Goal: Task Accomplishment & Management: Complete application form

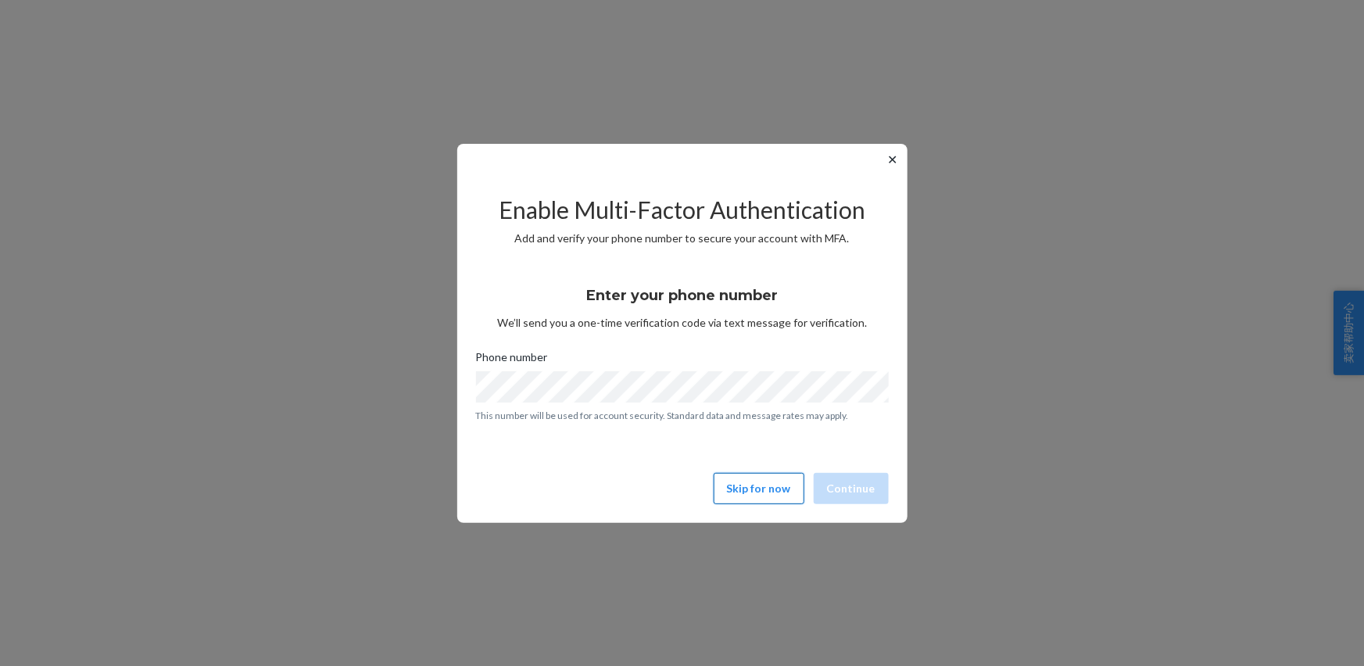
click at [740, 493] on button "Skip for now" at bounding box center [758, 488] width 91 height 31
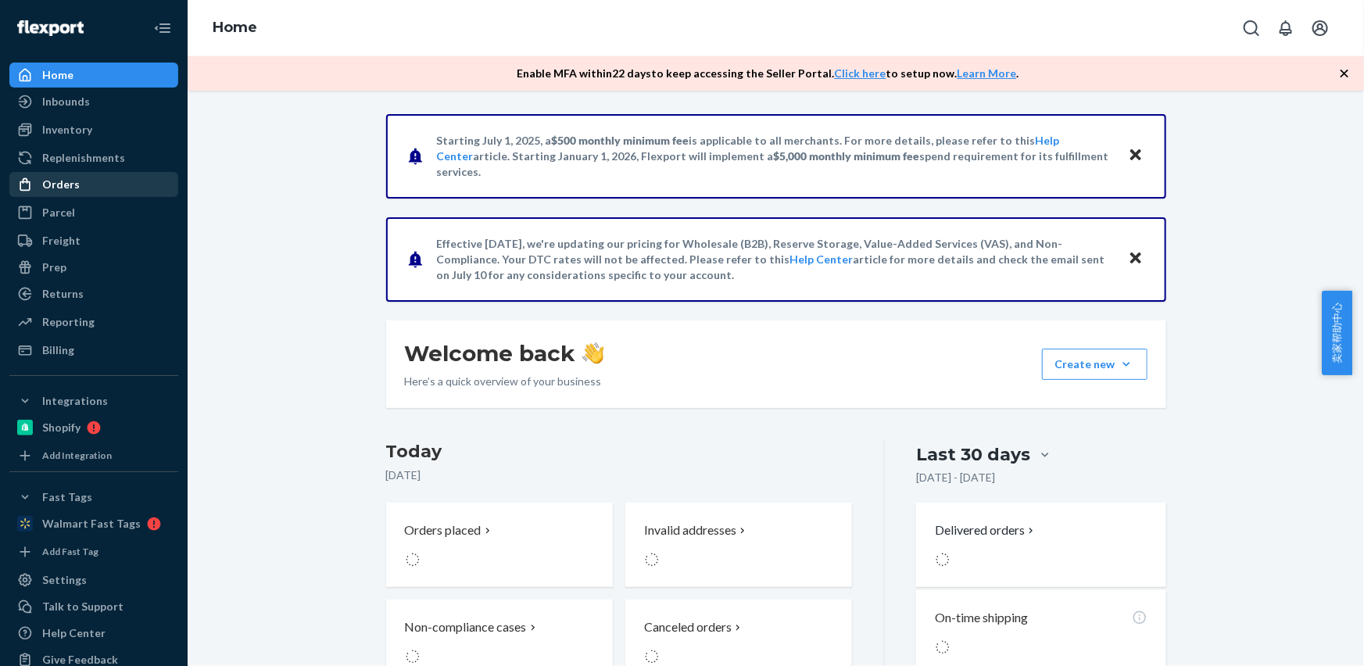
click at [65, 184] on div "Orders" at bounding box center [61, 185] width 38 height 16
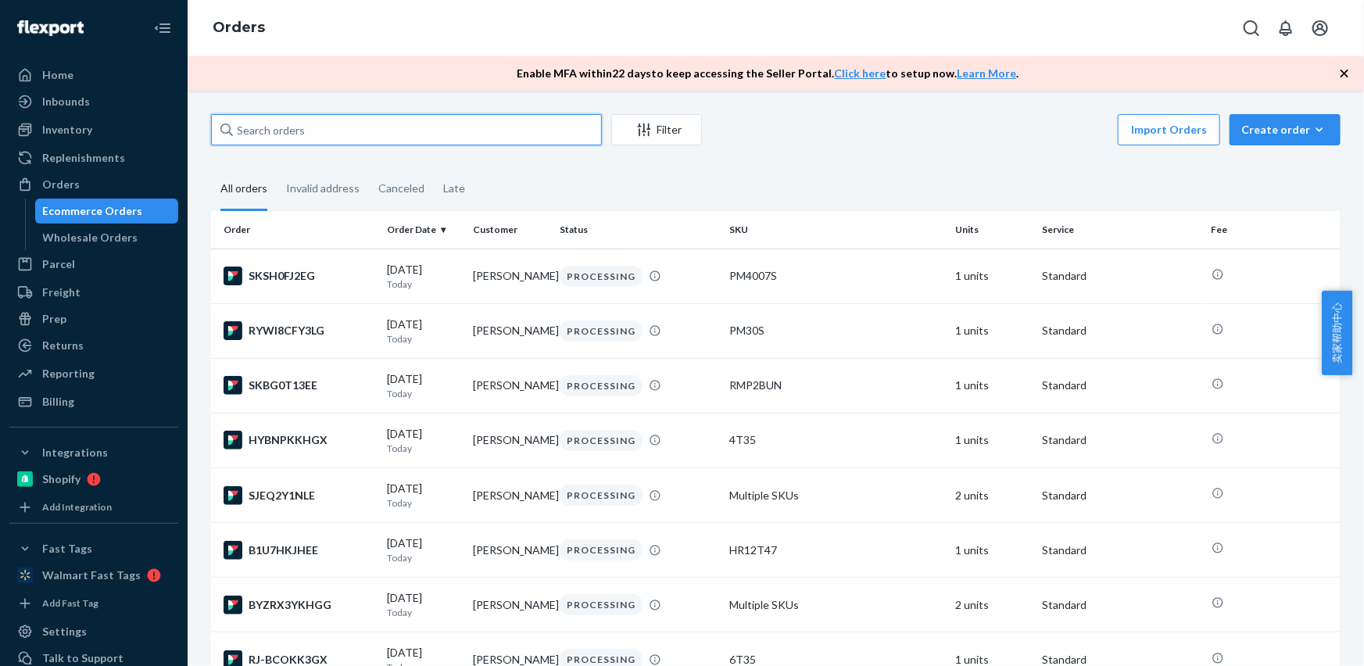
click at [305, 140] on input "text" at bounding box center [406, 129] width 391 height 31
paste input "[PERSON_NAME]"
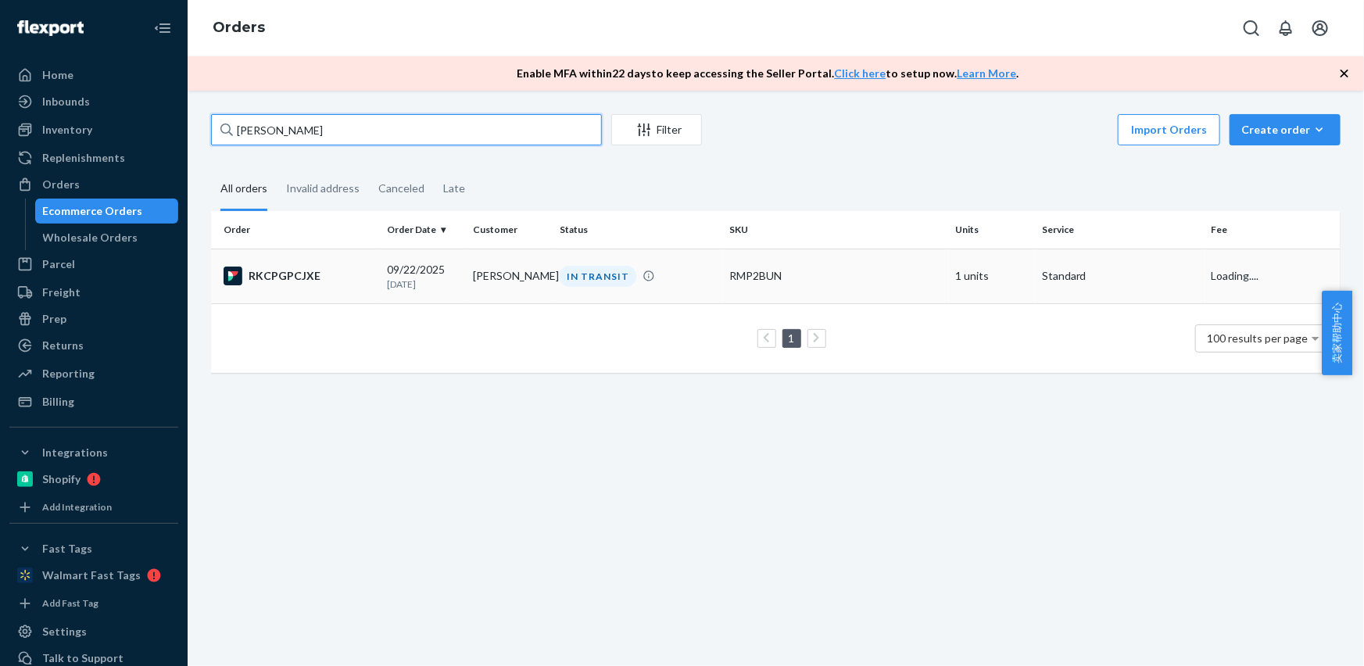
type input "[PERSON_NAME]"
click at [490, 275] on td "[PERSON_NAME]" at bounding box center [510, 275] width 87 height 55
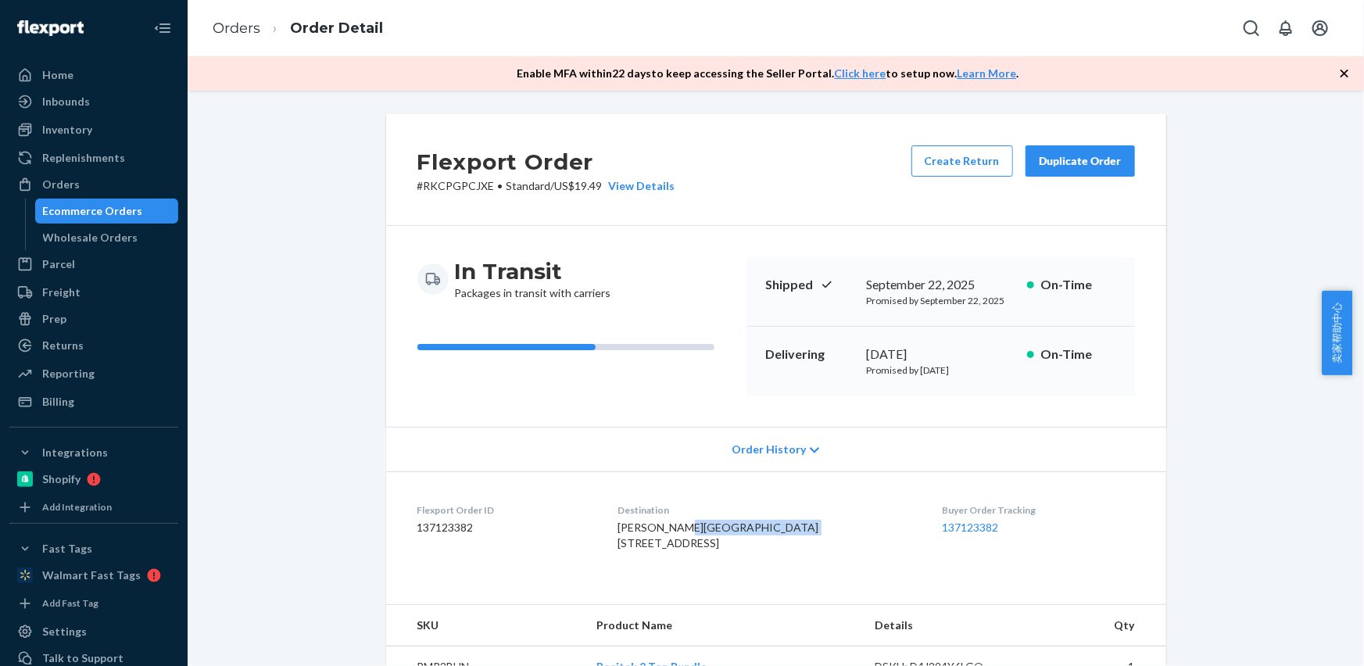
drag, startPoint x: 628, startPoint y: 545, endPoint x: 788, endPoint y: 545, distance: 160.2
click at [788, 545] on dl "Flexport Order ID 137123382 Destination [PERSON_NAME][GEOGRAPHIC_DATA] [STREET_…" at bounding box center [776, 529] width 780 height 117
copy span "GREEN MOUNTAIN TREEV"
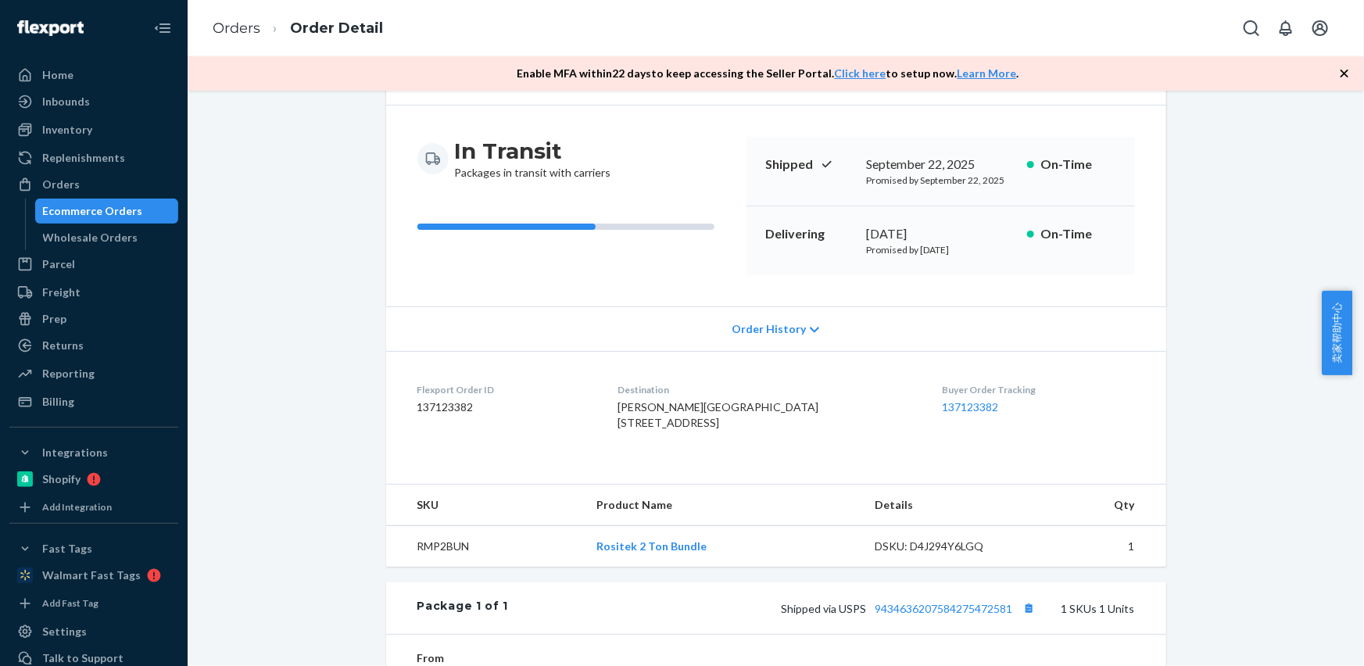
scroll to position [213, 0]
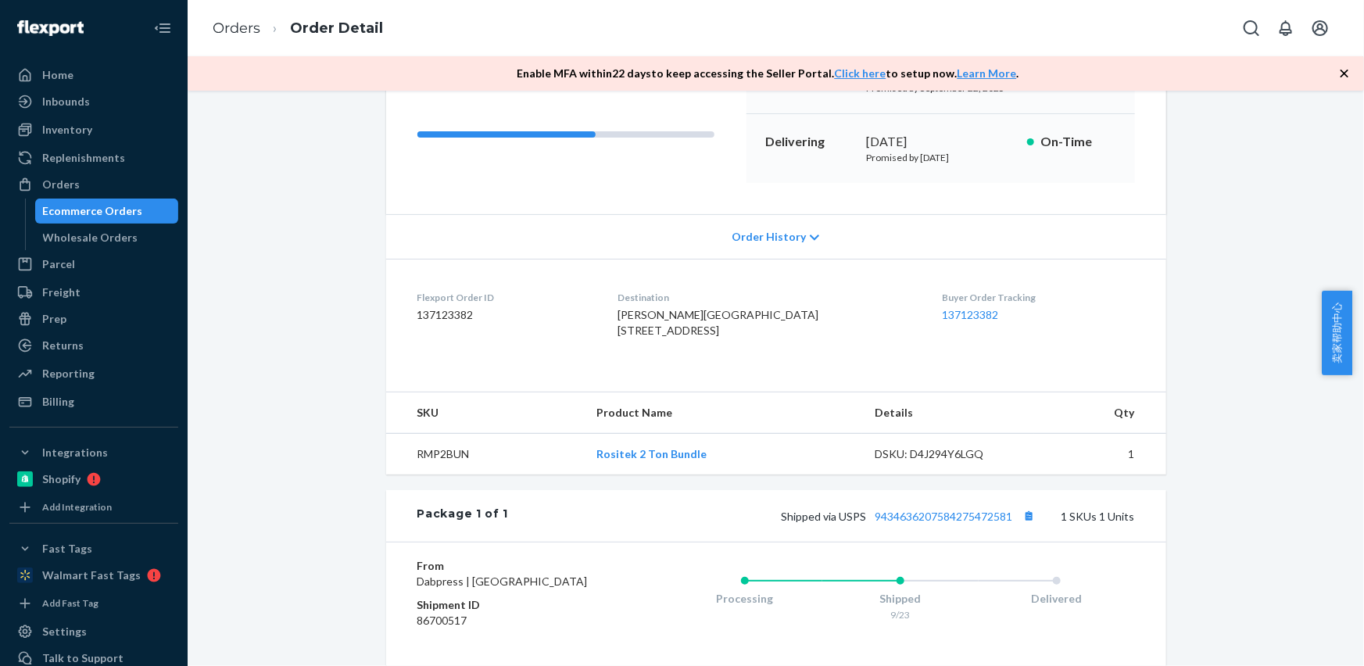
click at [427, 475] on td "RMP2BUN" at bounding box center [485, 454] width 198 height 41
copy td "RMP2BUN"
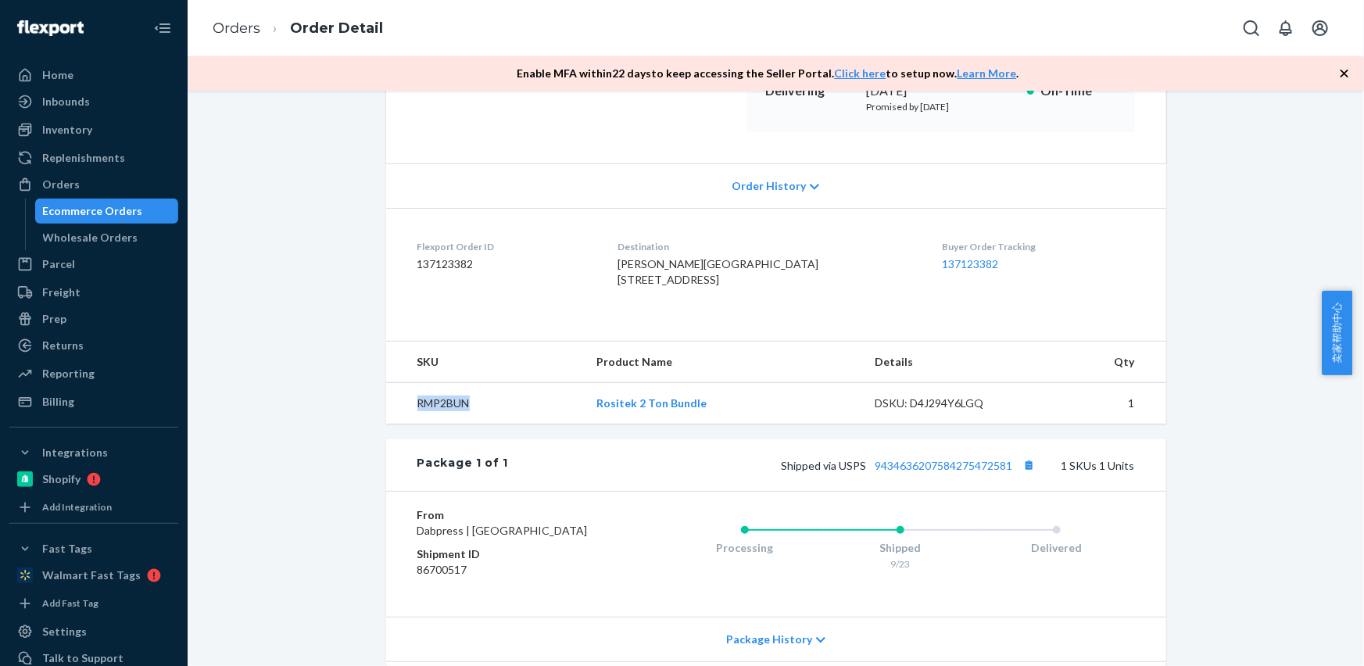
scroll to position [355, 0]
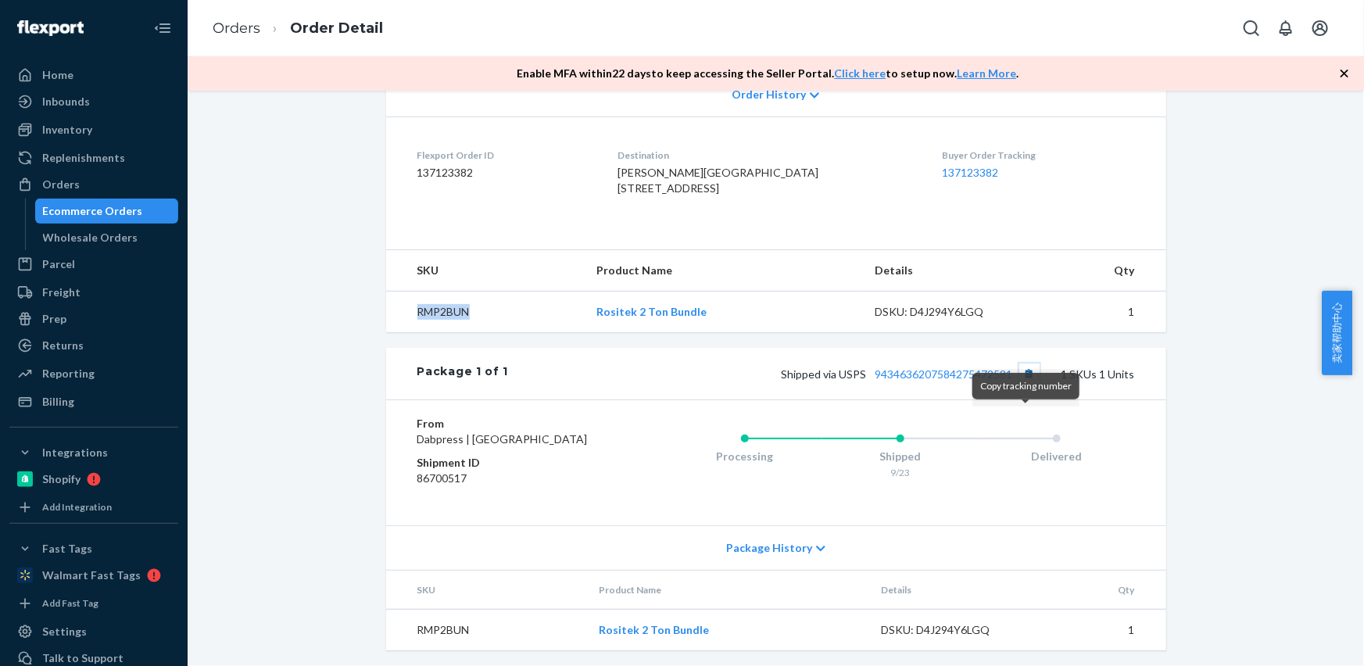
click at [1028, 384] on button "Copy tracking number" at bounding box center [1029, 373] width 20 height 20
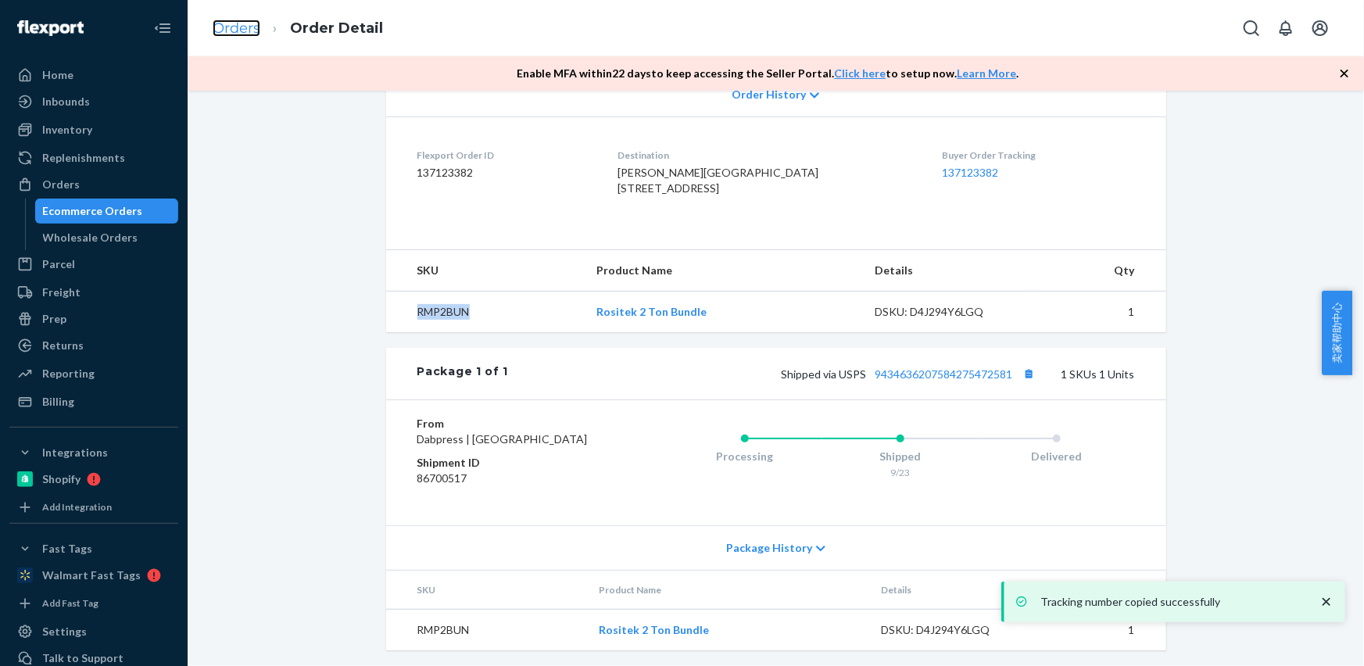
click at [244, 26] on link "Orders" at bounding box center [237, 28] width 48 height 17
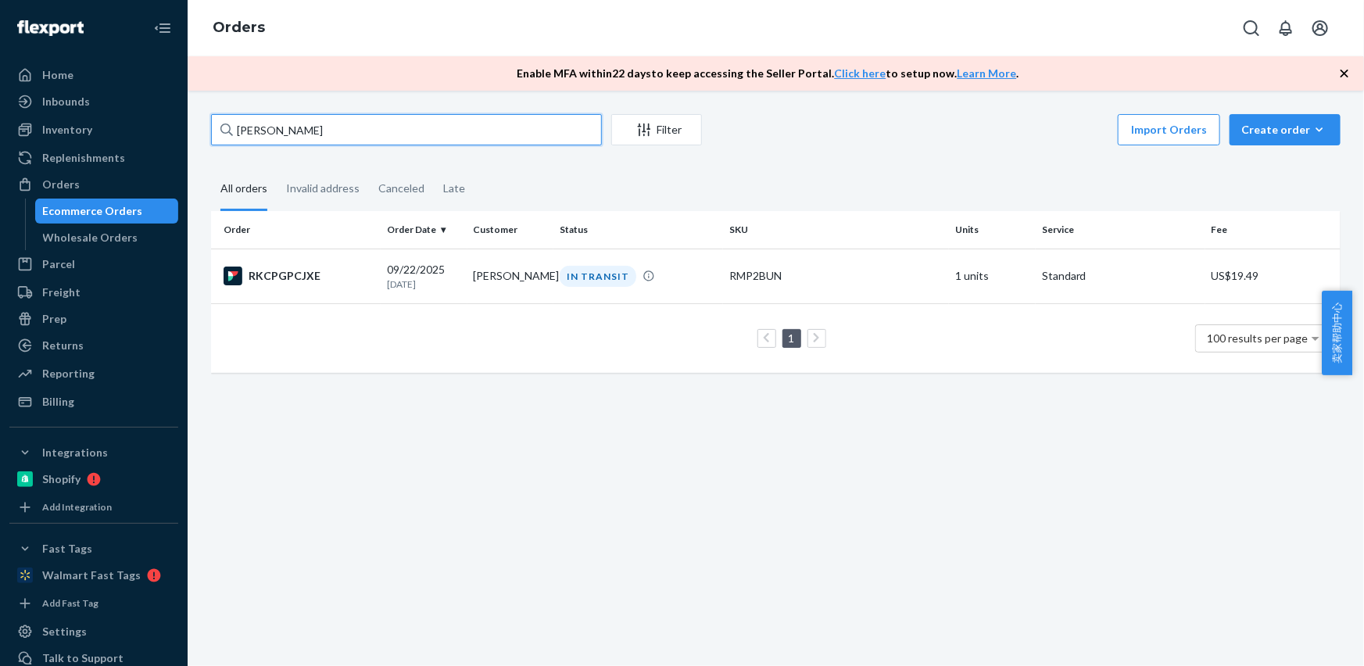
drag, startPoint x: 305, startPoint y: 134, endPoint x: 266, endPoint y: 203, distance: 78.7
click at [227, 128] on div "[PERSON_NAME]" at bounding box center [406, 129] width 391 height 31
paste input "[PERSON_NAME]"
type input "[PERSON_NAME]"
click at [488, 271] on td "[PERSON_NAME]" at bounding box center [510, 275] width 87 height 55
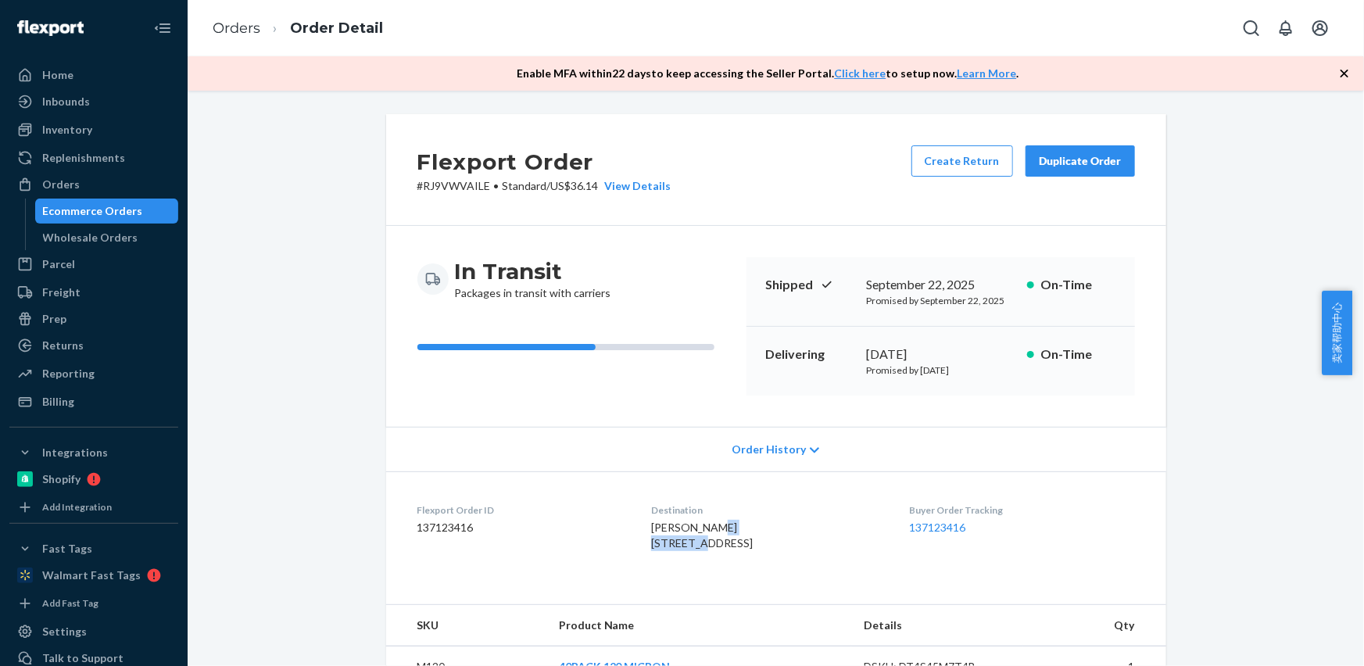
drag, startPoint x: 713, startPoint y: 545, endPoint x: 633, endPoint y: 542, distance: 80.6
click at [633, 542] on dl "Flexport Order ID 137123416 Destination [PERSON_NAME] [STREET_ADDRESS] US Buyer…" at bounding box center [776, 529] width 780 height 117
copy span "[STREET_ADDRESS]"
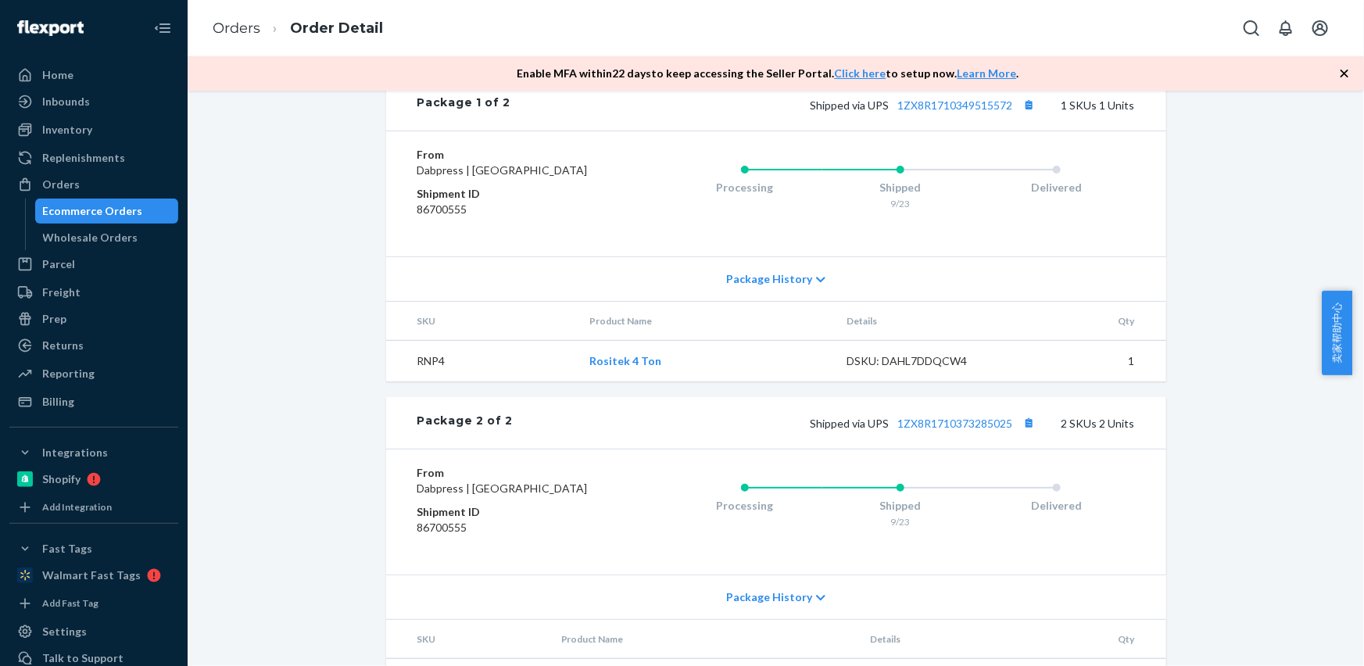
scroll to position [710, 0]
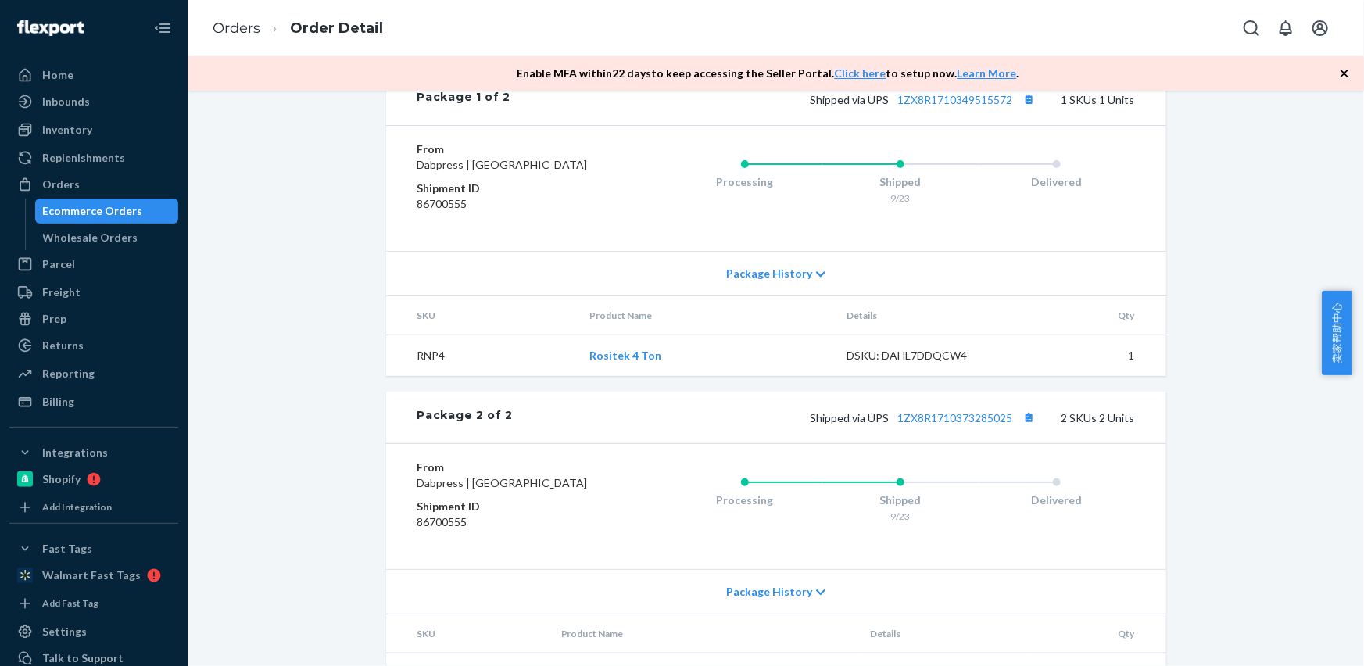
click at [427, 377] on td "RNP4" at bounding box center [481, 355] width 191 height 41
click at [426, 377] on td "RNP4" at bounding box center [481, 355] width 191 height 41
copy td "RNP4"
click at [1022, 109] on button "Copy tracking number" at bounding box center [1029, 99] width 20 height 20
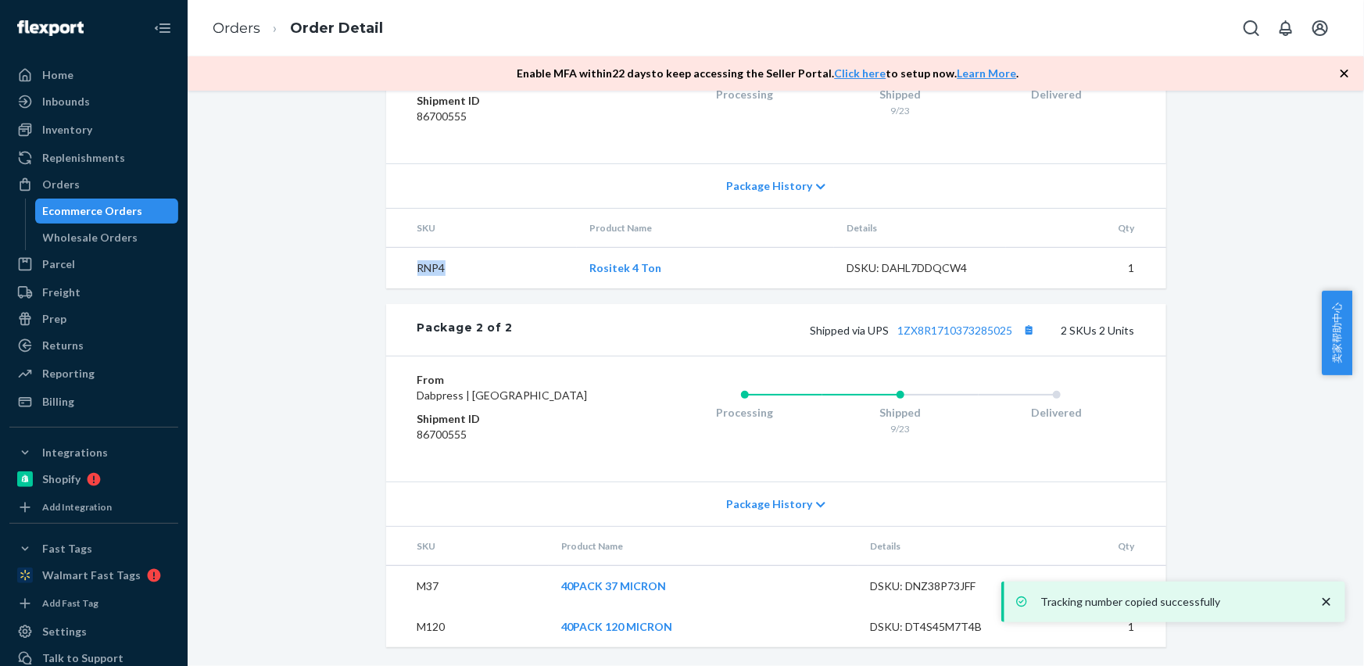
scroll to position [860, 0]
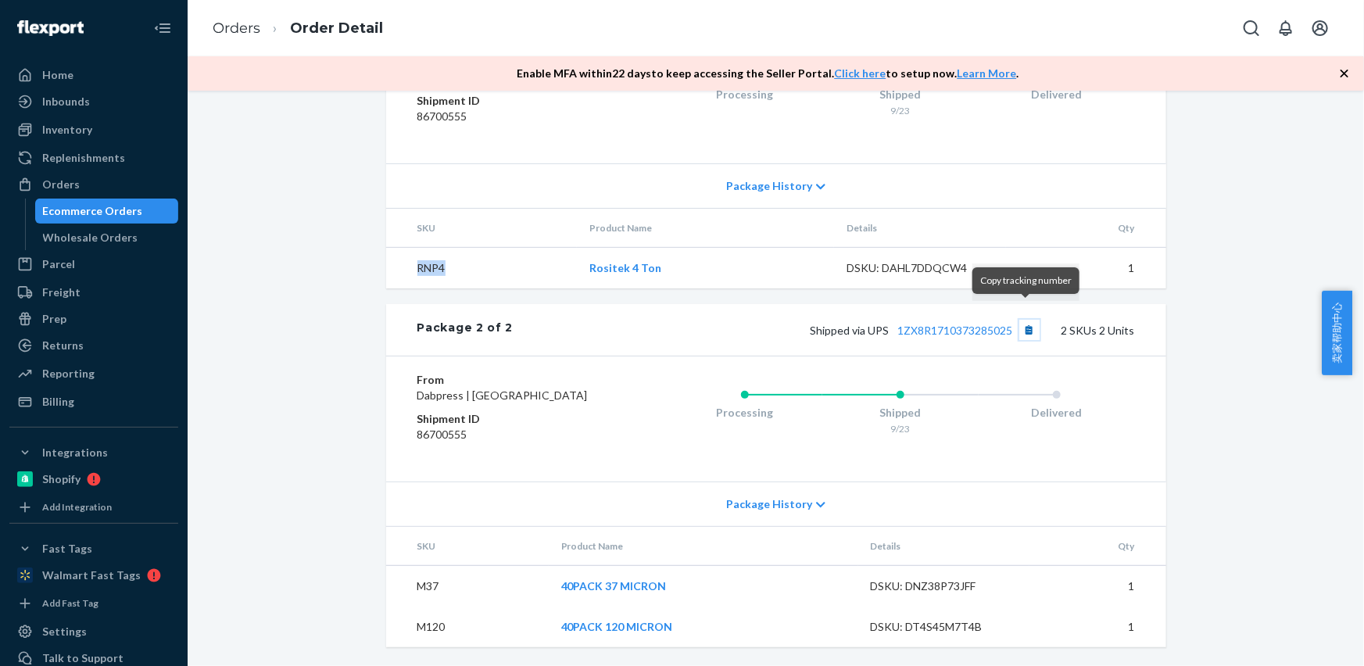
click at [1025, 320] on button "Copy tracking number" at bounding box center [1029, 330] width 20 height 20
click at [235, 31] on link "Orders" at bounding box center [237, 28] width 48 height 17
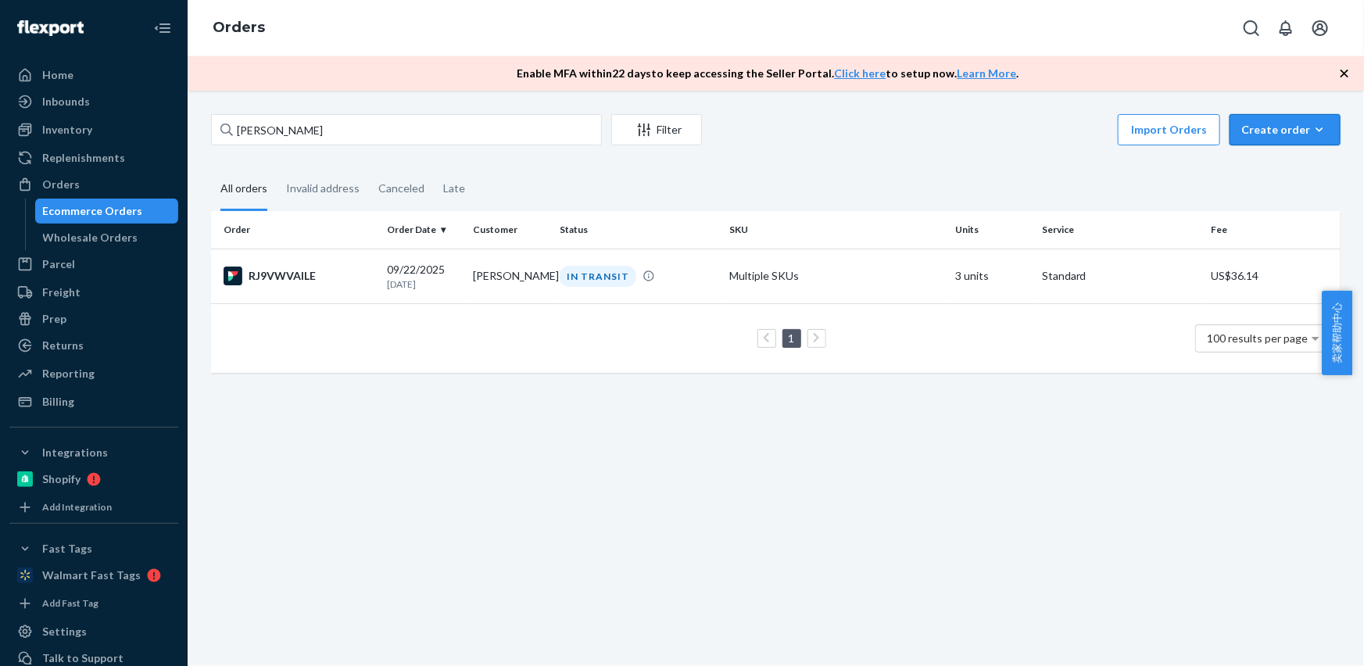
click at [1283, 127] on div "Create order" at bounding box center [1285, 130] width 88 height 16
click at [1282, 171] on span "Ecommerce order" at bounding box center [1294, 167] width 97 height 11
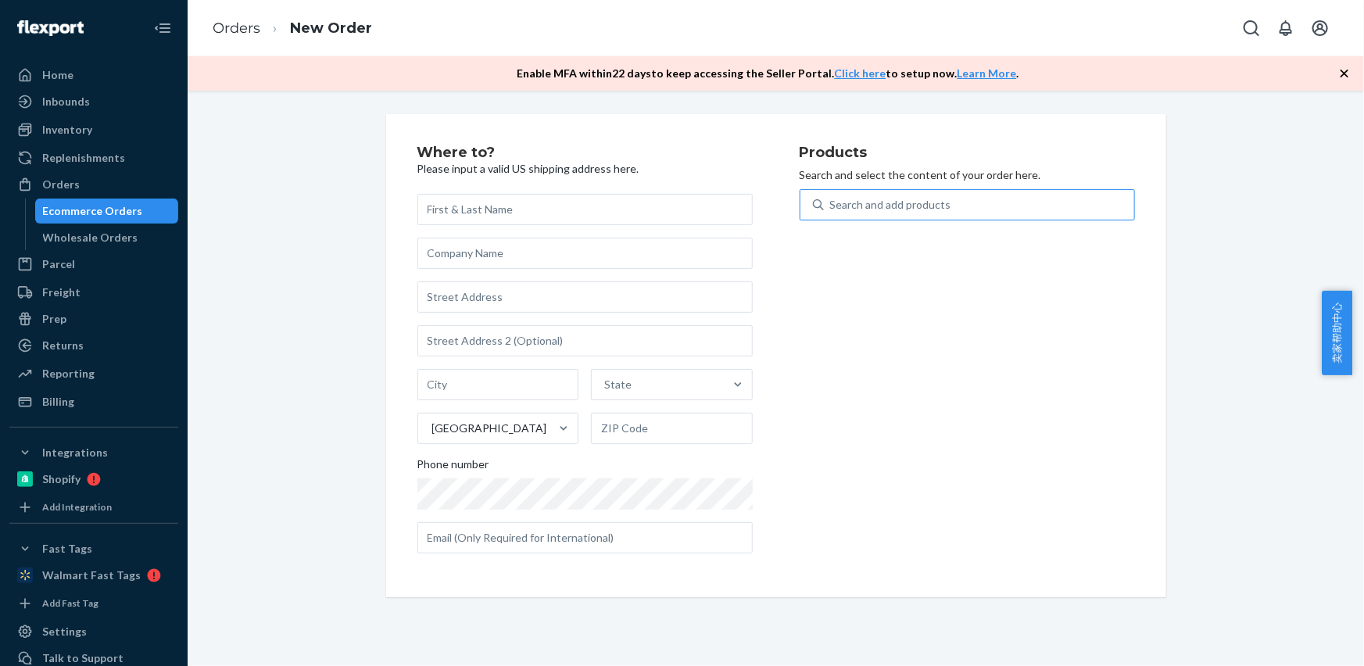
click at [874, 189] on div "Search and add products" at bounding box center [966, 204] width 335 height 31
click at [831, 197] on input "Search and add products" at bounding box center [831, 205] width 2 height 16
type input "MPP2"
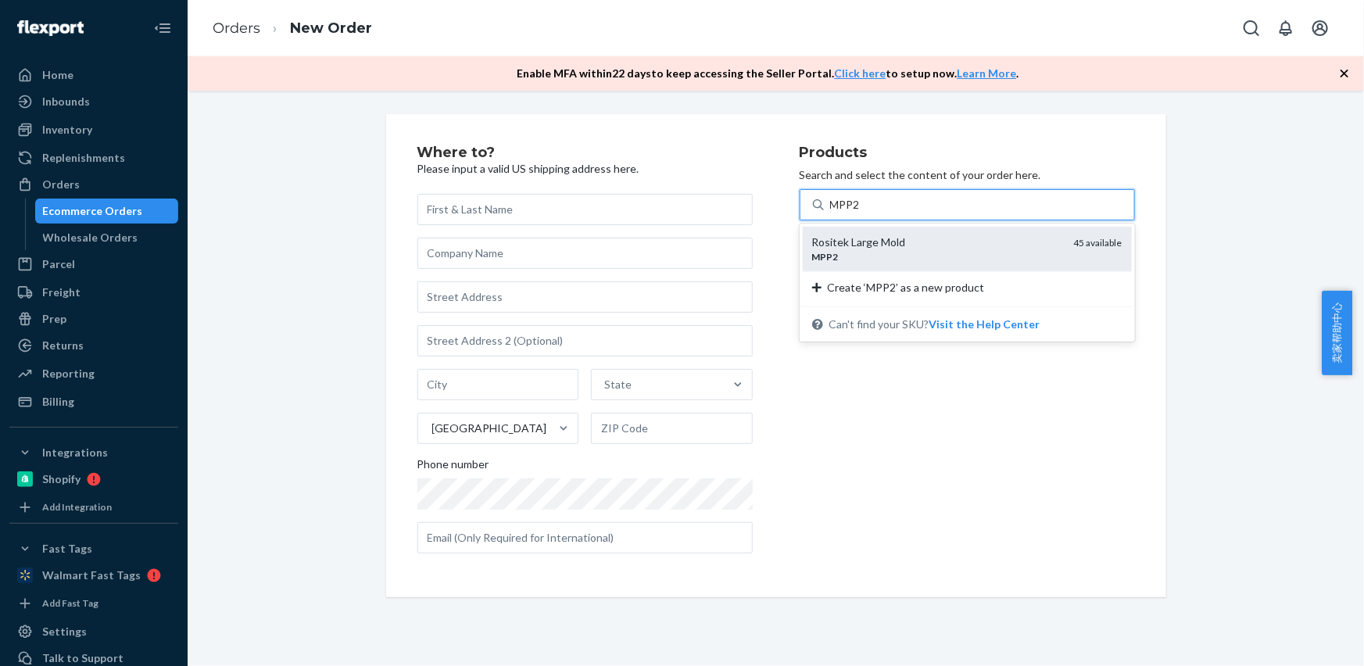
click at [864, 234] on div "Rositek Large Mold" at bounding box center [936, 242] width 249 height 16
click at [861, 213] on input "MPP2" at bounding box center [845, 205] width 31 height 16
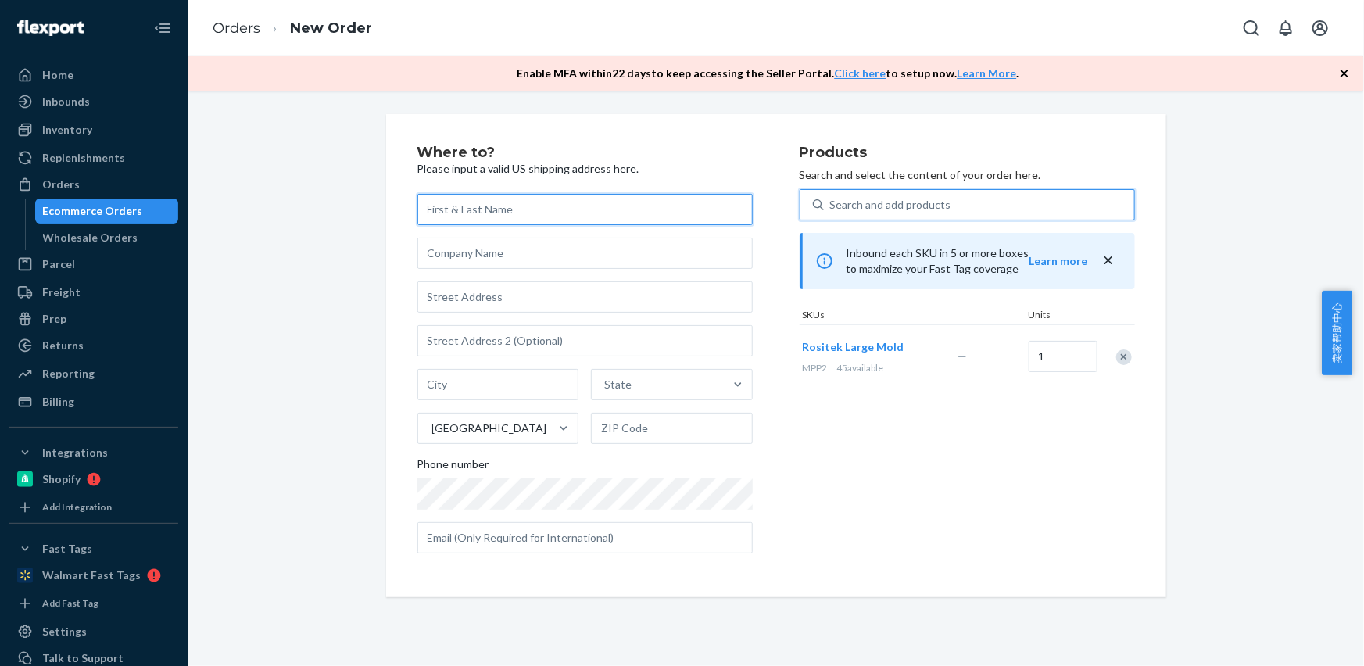
click at [435, 216] on input "text" at bounding box center [584, 209] width 335 height 31
paste input "[PERSON_NAME]"
type input "[PERSON_NAME]"
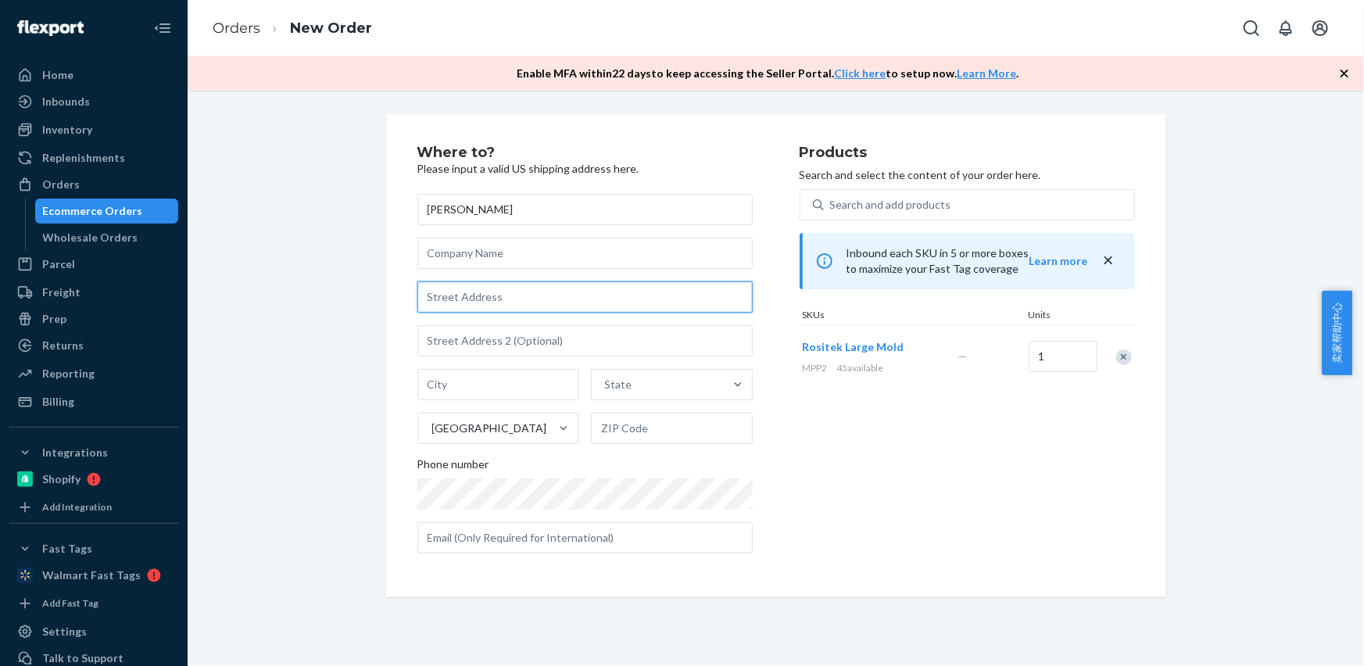
click at [443, 295] on input "text" at bounding box center [584, 296] width 335 height 31
paste input "[STREET_ADDRESS]"
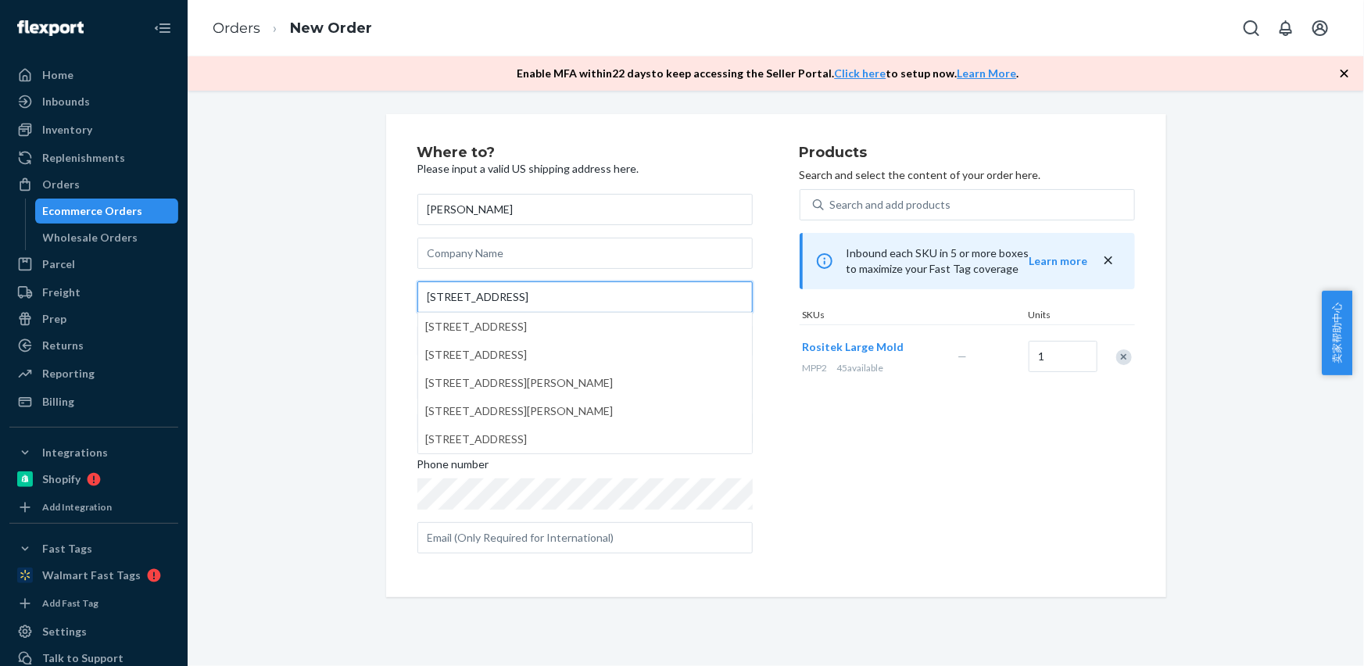
type input "[STREET_ADDRESS]"
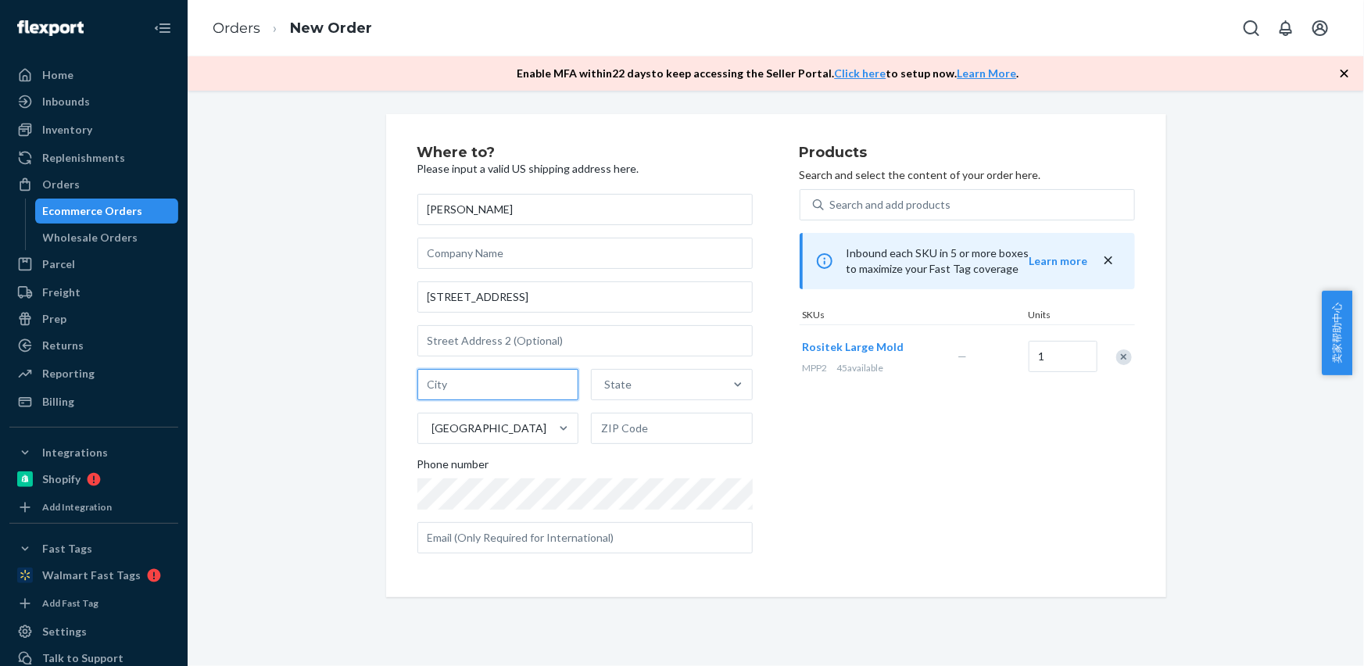
click at [483, 389] on input "text" at bounding box center [498, 384] width 162 height 31
paste input "[GEOGRAPHIC_DATA]"
drag, startPoint x: 471, startPoint y: 381, endPoint x: 603, endPoint y: 407, distance: 134.7
click at [598, 397] on div "[GEOGRAPHIC_DATA] State [GEOGRAPHIC_DATA]" at bounding box center [584, 406] width 335 height 75
type input "Austin [GEOGRAPHIC_DATA]"
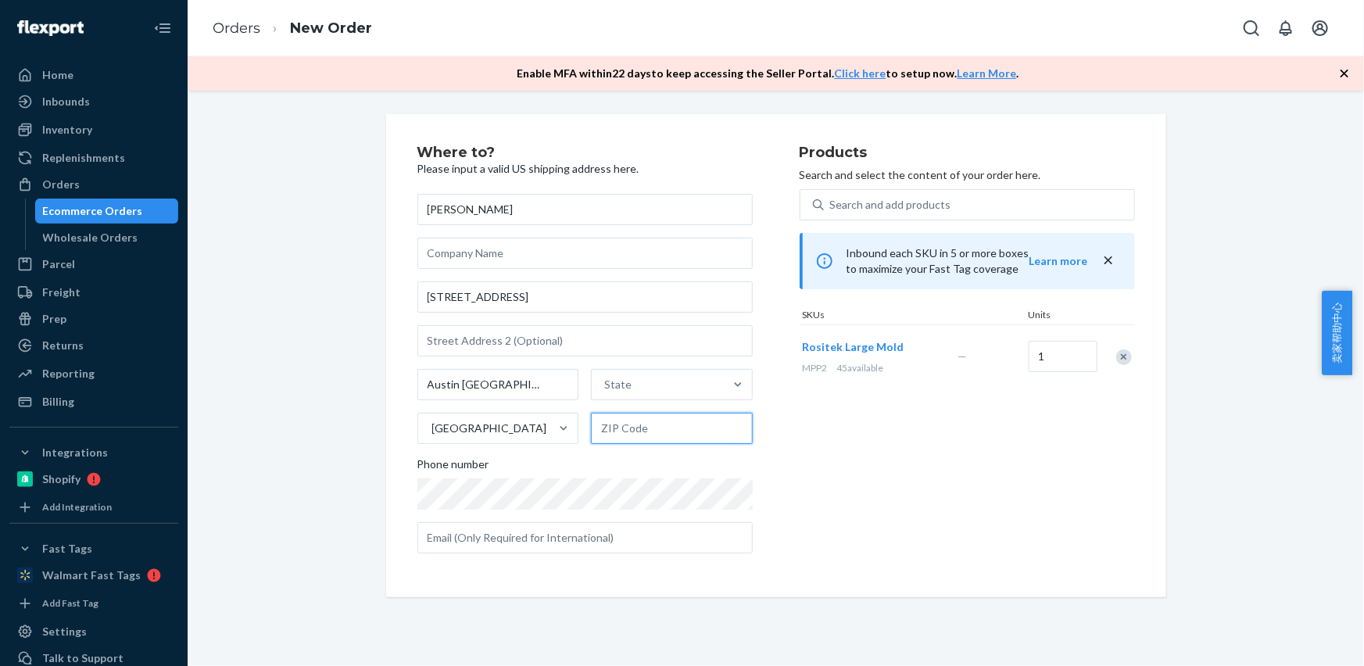
drag, startPoint x: 610, startPoint y: 426, endPoint x: 478, endPoint y: 395, distance: 135.5
click at [607, 426] on input "text" at bounding box center [672, 428] width 162 height 31
paste input "78745"
type input "78745"
drag, startPoint x: 453, startPoint y: 388, endPoint x: 616, endPoint y: 391, distance: 162.6
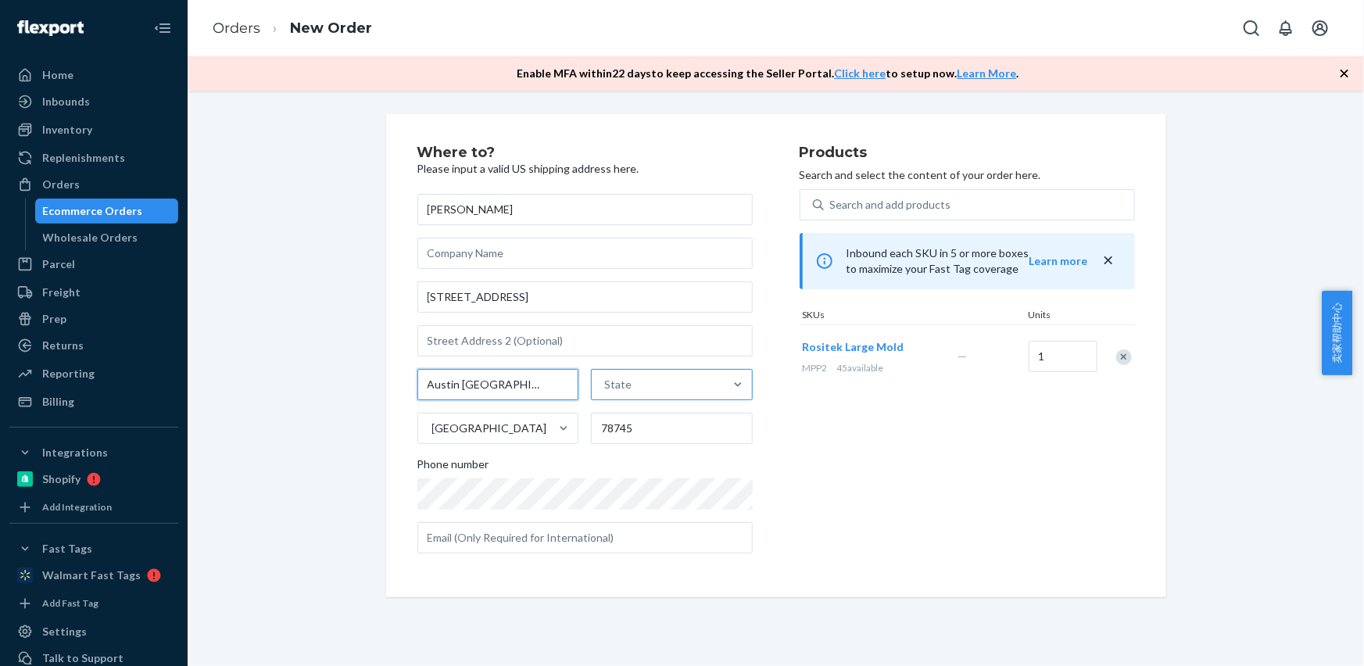
click at [602, 396] on div "[GEOGRAPHIC_DATA] TX State [GEOGRAPHIC_DATA] 78745" at bounding box center [584, 406] width 335 height 75
type input "Austin"
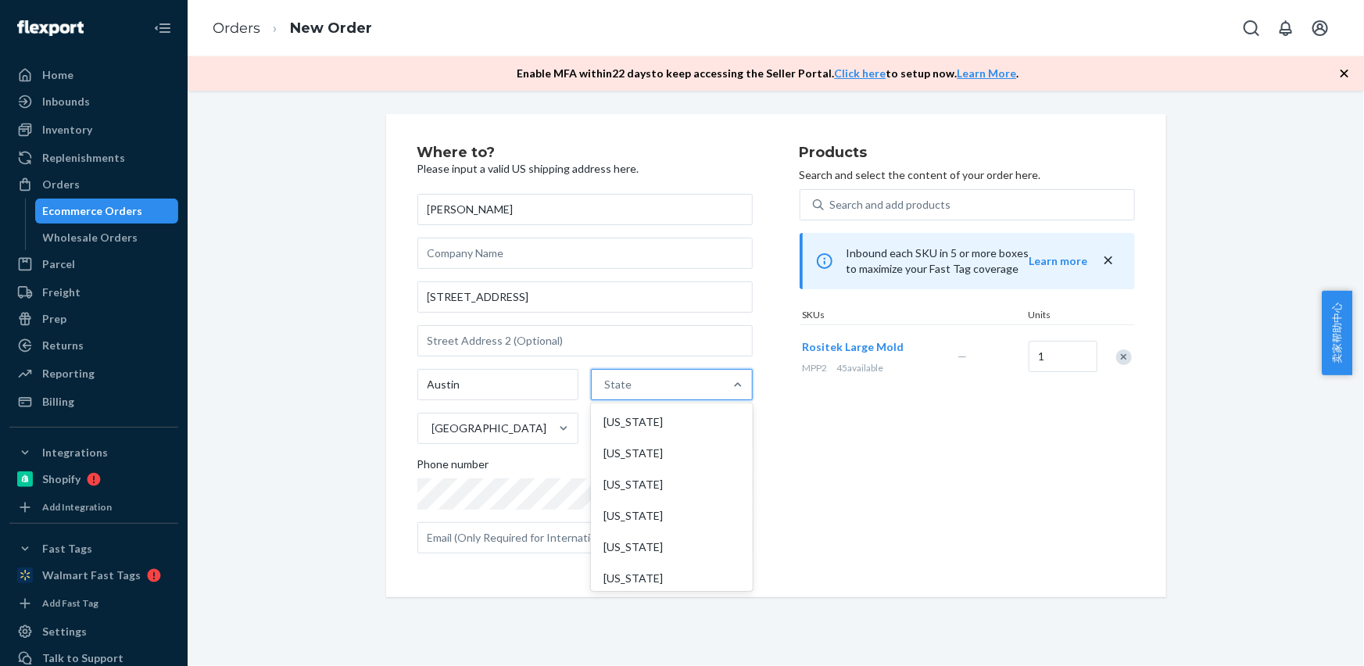
click at [638, 386] on div "State" at bounding box center [658, 384] width 132 height 31
click at [606, 386] on input "option [US_STATE] focused, 1 of 59. 59 results available. Use Up and Down to ch…" at bounding box center [605, 385] width 2 height 16
paste input "[GEOGRAPHIC_DATA]"
type input "[GEOGRAPHIC_DATA]"
click at [656, 425] on div "[US_STATE]" at bounding box center [671, 421] width 158 height 31
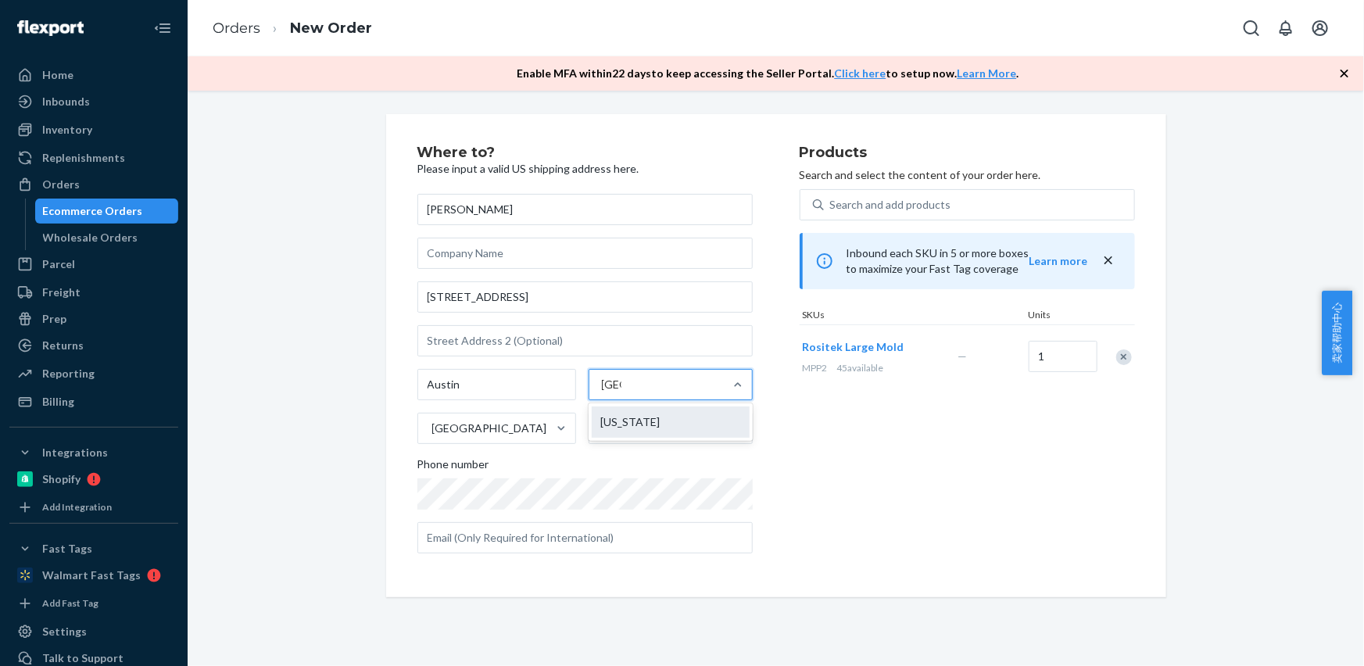
click at [621, 392] on input "[GEOGRAPHIC_DATA]" at bounding box center [612, 385] width 20 height 16
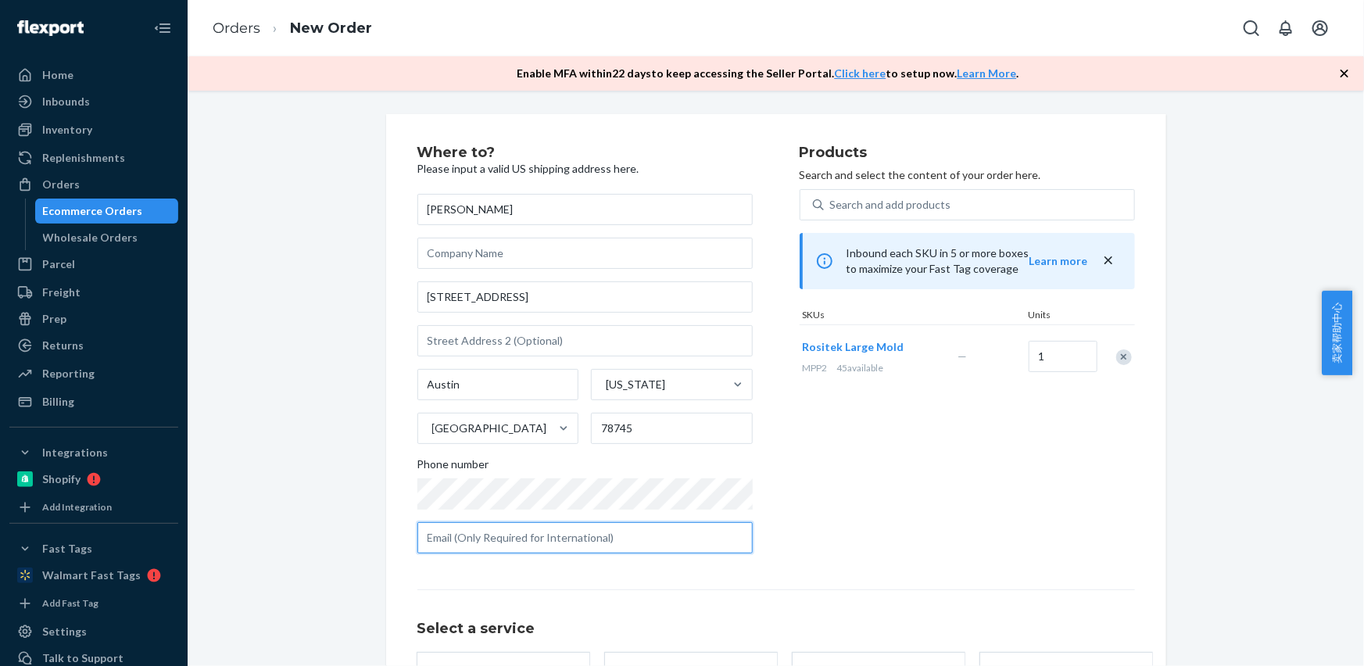
click at [509, 538] on input "text" at bounding box center [584, 537] width 335 height 31
paste input "[EMAIL_ADDRESS][DOMAIN_NAME]"
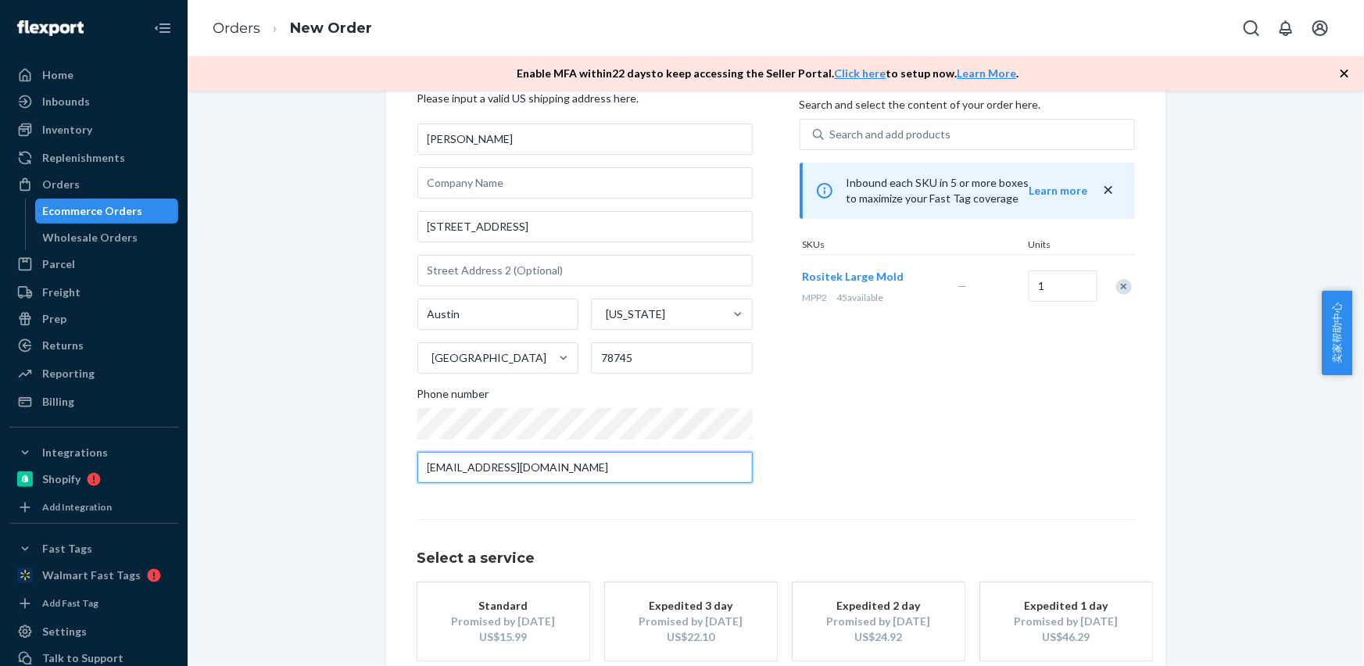
type input "[EMAIL_ADDRESS][DOMAIN_NAME]"
drag, startPoint x: 1077, startPoint y: 277, endPoint x: 1047, endPoint y: 288, distance: 31.4
click at [1047, 288] on input "1" at bounding box center [1062, 285] width 69 height 31
type input "2"
click at [467, 640] on div "US$25.78" at bounding box center [503, 637] width 125 height 16
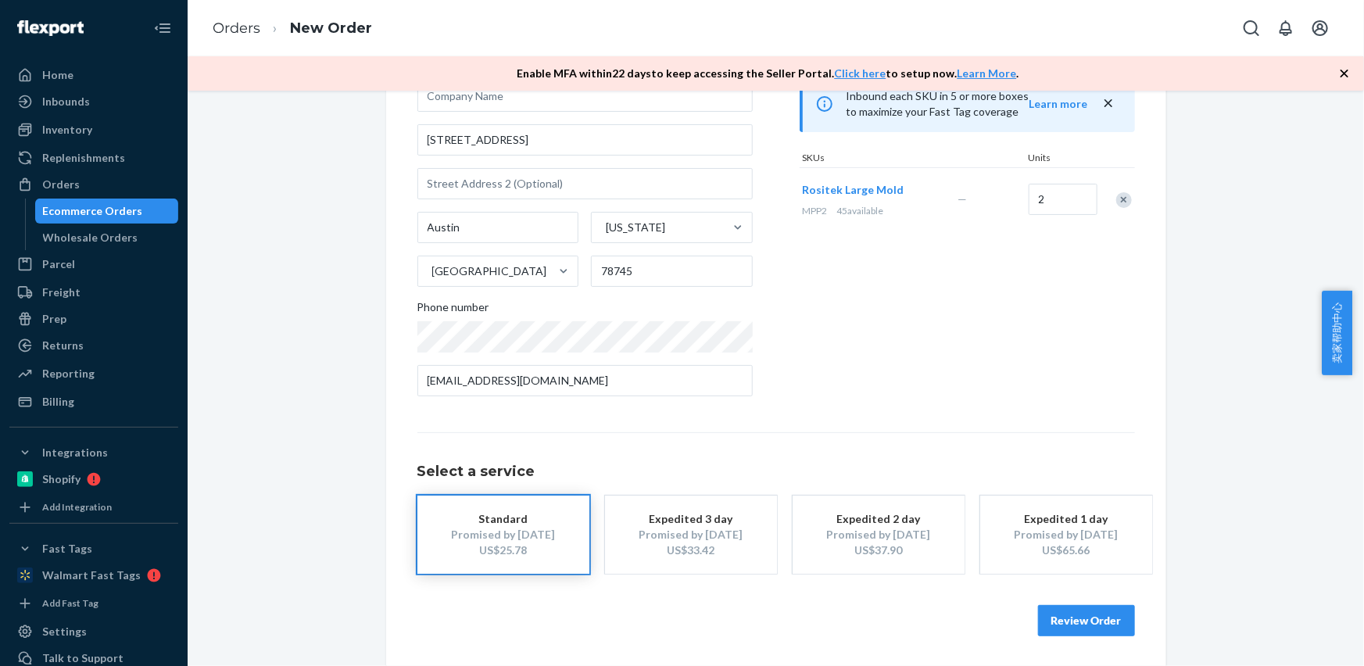
scroll to position [158, 0]
click at [1049, 614] on button "Review Order" at bounding box center [1086, 619] width 97 height 31
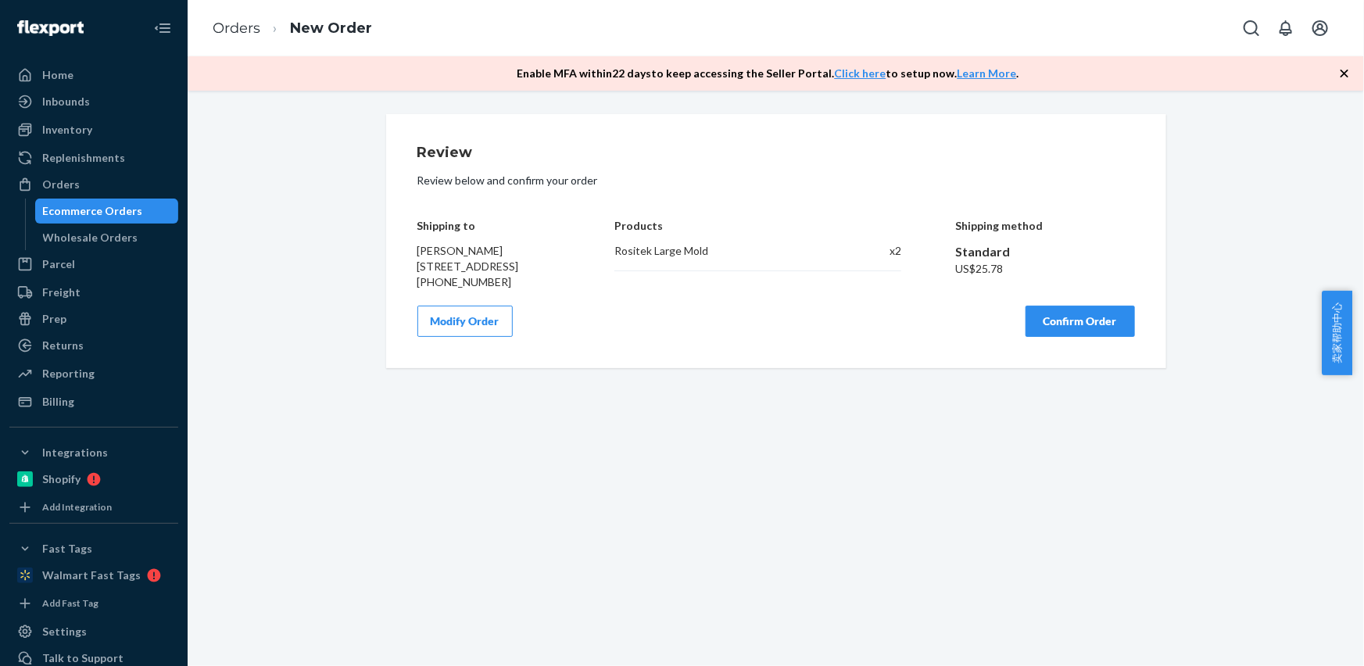
click at [1056, 355] on div "Review Review below and confirm your order Shipping to [PERSON_NAME] [STREET_AD…" at bounding box center [776, 241] width 780 height 254
click at [1056, 337] on button "Confirm Order" at bounding box center [1079, 321] width 109 height 31
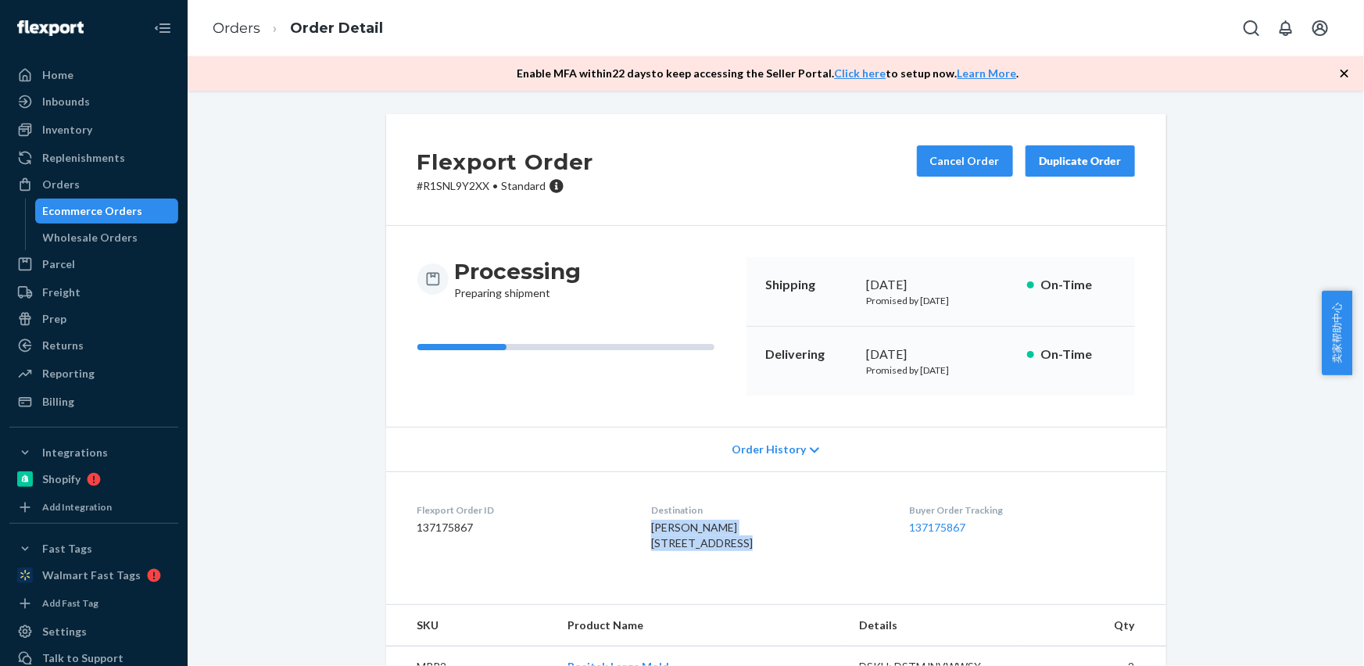
drag, startPoint x: 635, startPoint y: 524, endPoint x: 742, endPoint y: 537, distance: 107.8
click at [742, 537] on dl "Flexport Order ID 137175867 Destination [PERSON_NAME] [STREET_ADDRESS] US Buyer…" at bounding box center [776, 529] width 780 height 117
copy span "[PERSON_NAME] [STREET_ADDRESS]"
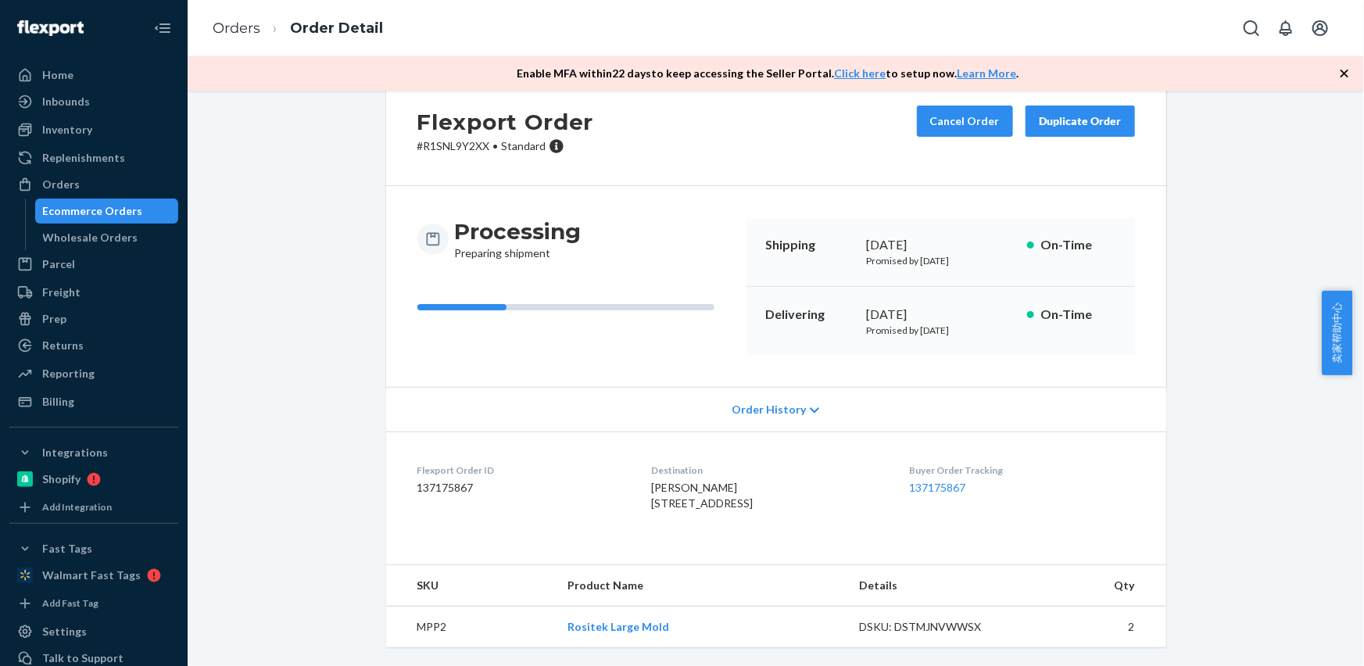
drag, startPoint x: 422, startPoint y: 625, endPoint x: 469, endPoint y: 662, distance: 59.6
click at [422, 625] on td "MPP2" at bounding box center [470, 626] width 169 height 41
drag, startPoint x: 633, startPoint y: 457, endPoint x: 725, endPoint y: 467, distance: 92.7
click at [723, 467] on dl "Flexport Order ID 137175867 Destination [PERSON_NAME] [STREET_ADDRESS] US Buyer…" at bounding box center [776, 489] width 780 height 117
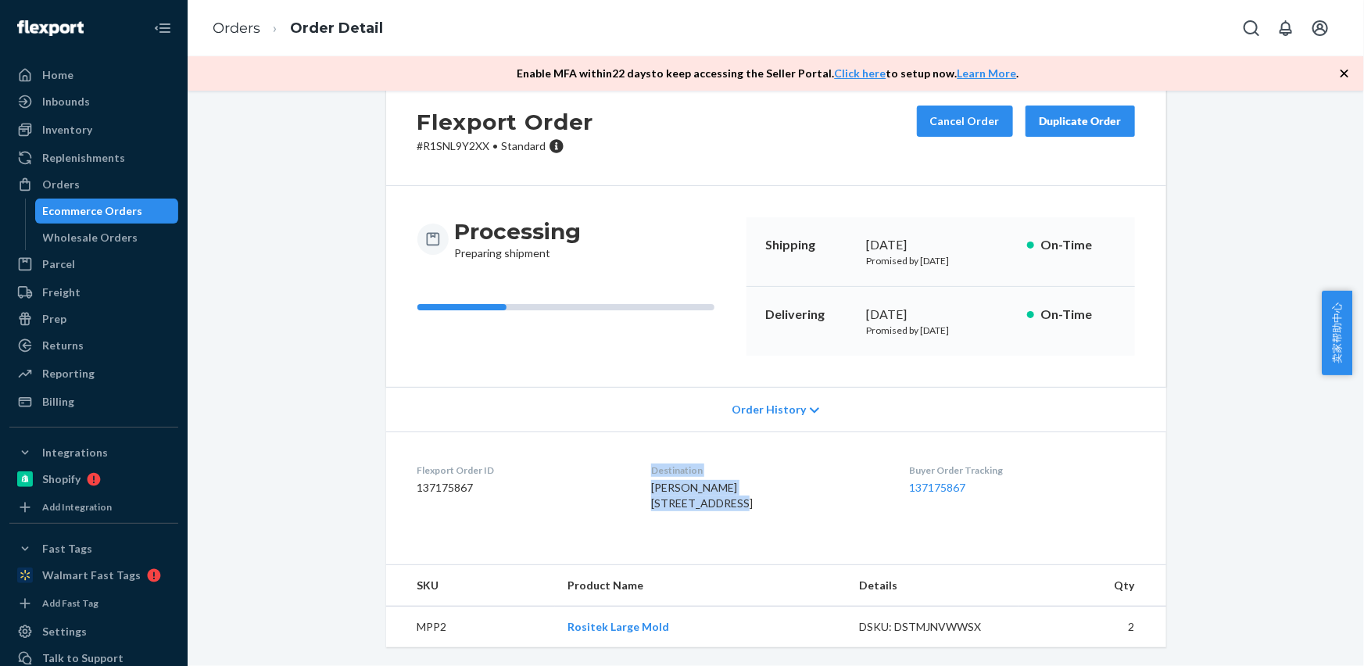
copy dl "Destination [PERSON_NAME] [STREET_ADDRESS]"
click at [795, 480] on div "[PERSON_NAME] [STREET_ADDRESS]" at bounding box center [767, 495] width 233 height 31
drag, startPoint x: 633, startPoint y: 458, endPoint x: 735, endPoint y: 465, distance: 101.8
click at [734, 477] on dl "Flexport Order ID 137175867 Destination [PERSON_NAME] [STREET_ADDRESS] US Buyer…" at bounding box center [776, 489] width 780 height 117
copy span "[PERSON_NAME] [STREET_ADDRESS]"
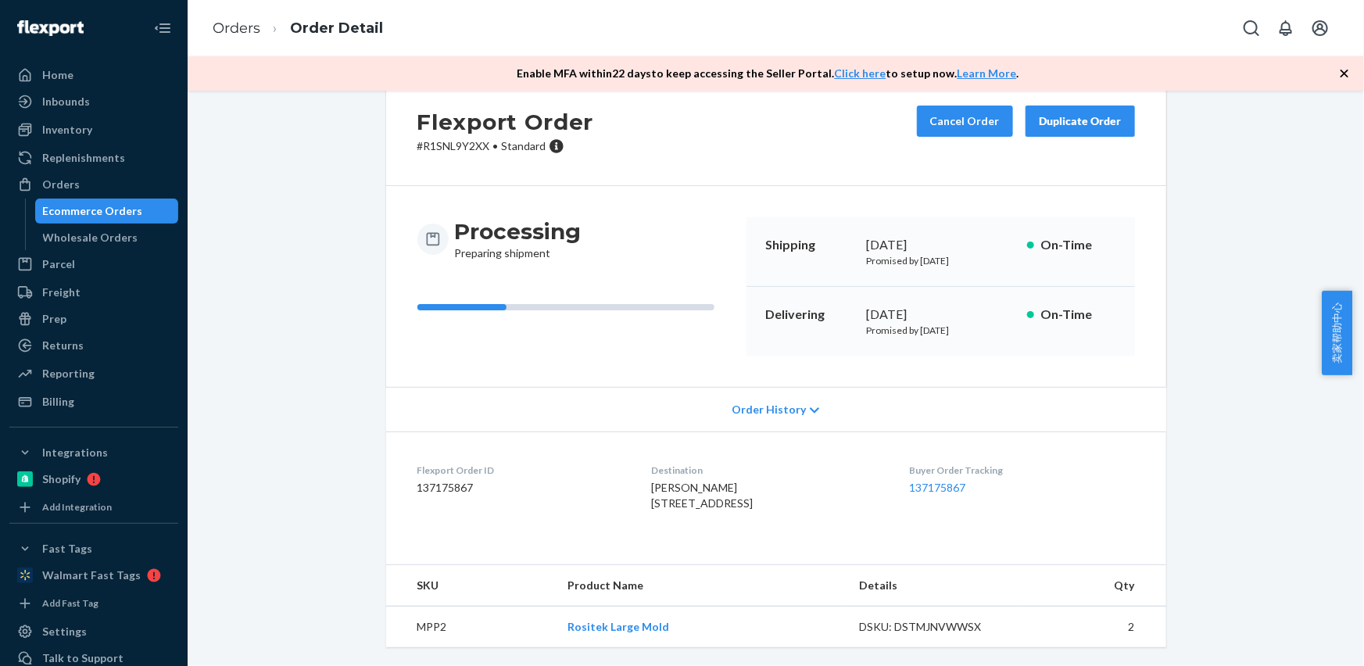
click at [432, 625] on td "MPP2" at bounding box center [470, 626] width 169 height 41
copy td "MPP2"
click at [220, 25] on link "Orders" at bounding box center [237, 28] width 48 height 17
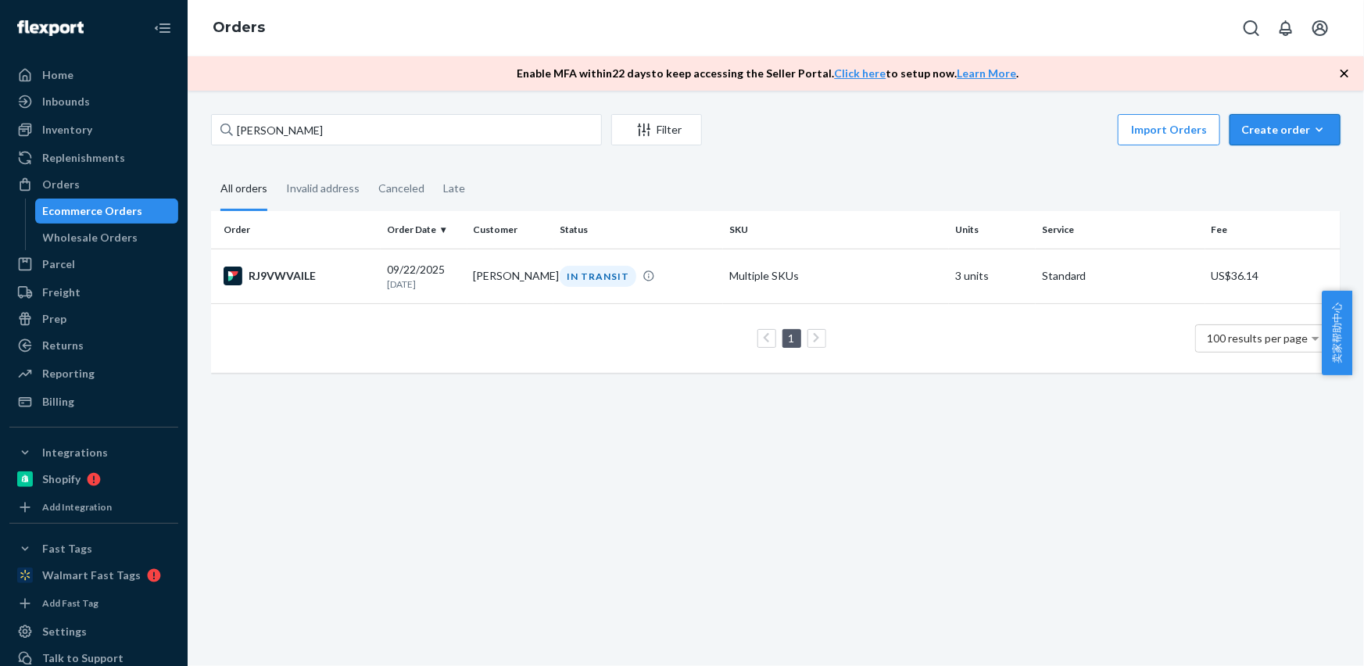
click at [1245, 127] on div "Create order" at bounding box center [1285, 130] width 88 height 16
click at [1275, 177] on button "Ecommerce order" at bounding box center [1308, 168] width 150 height 34
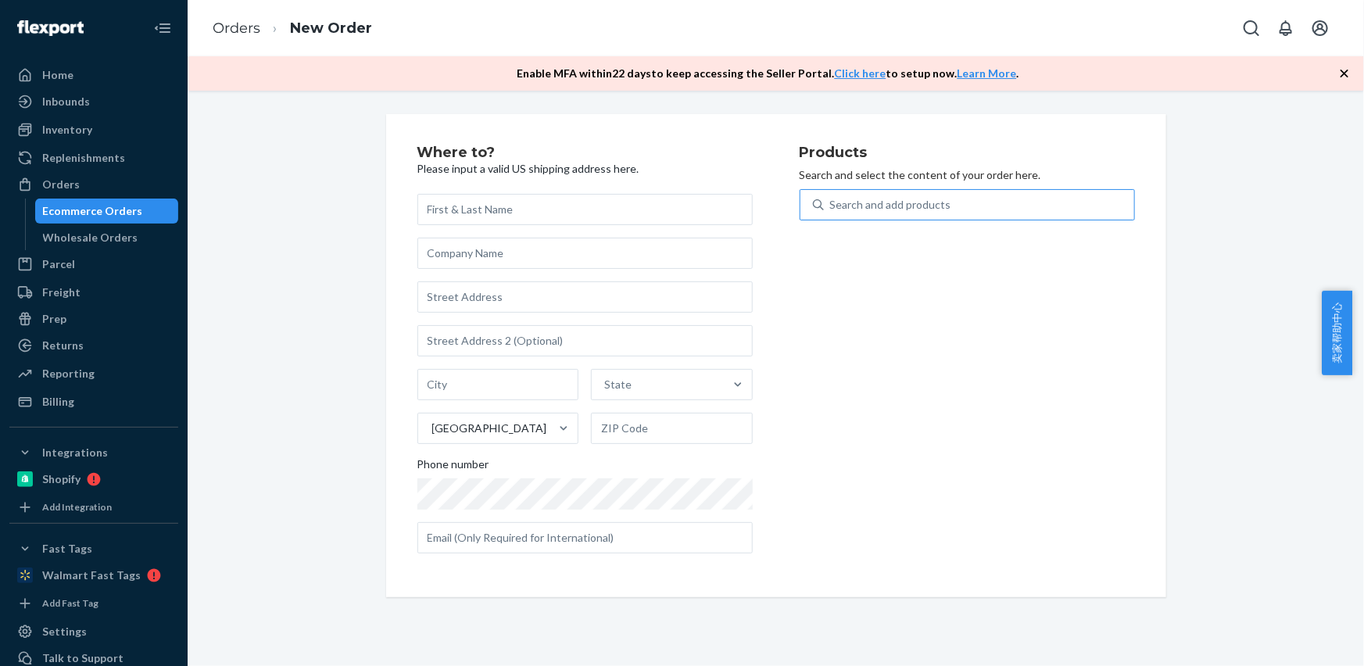
click at [952, 206] on div "Search and add products" at bounding box center [979, 205] width 310 height 28
click at [831, 206] on input "Search and add products" at bounding box center [831, 205] width 2 height 16
type input "4T35BUN"
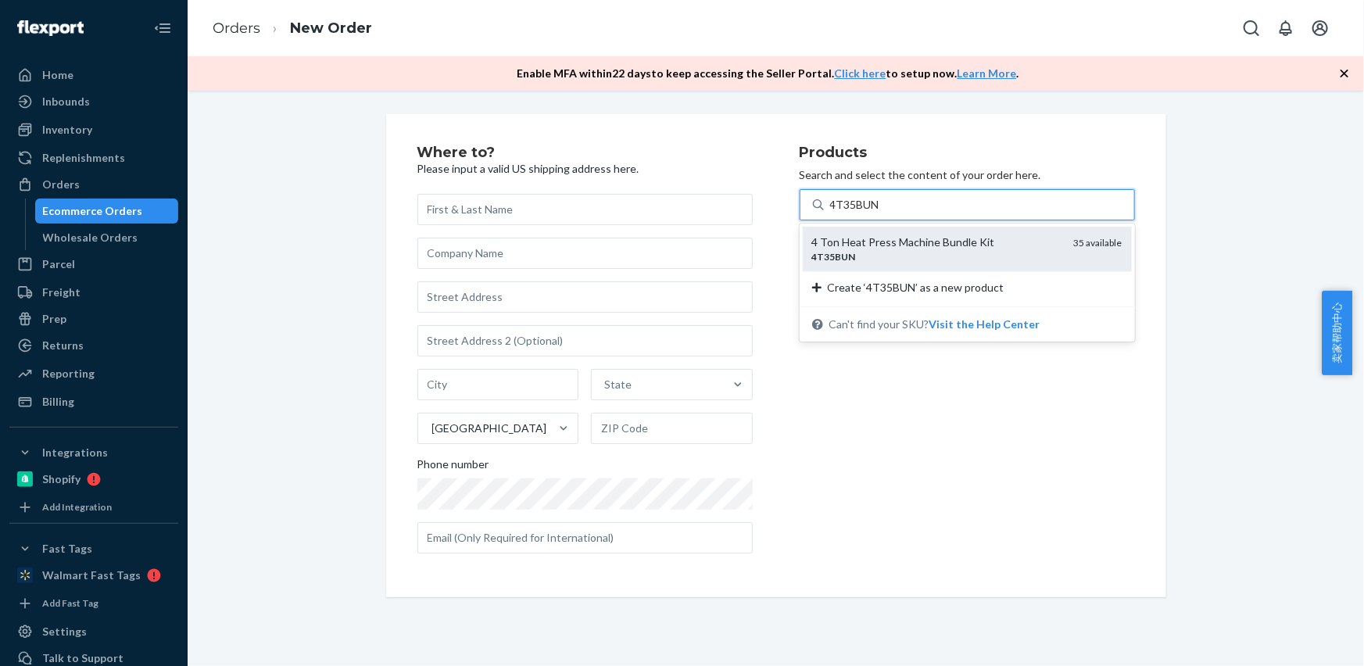
click at [930, 248] on div "4 Ton Heat Press Machine Bundle Kit" at bounding box center [936, 242] width 249 height 16
click at [880, 213] on input "4T35BUN" at bounding box center [855, 205] width 50 height 16
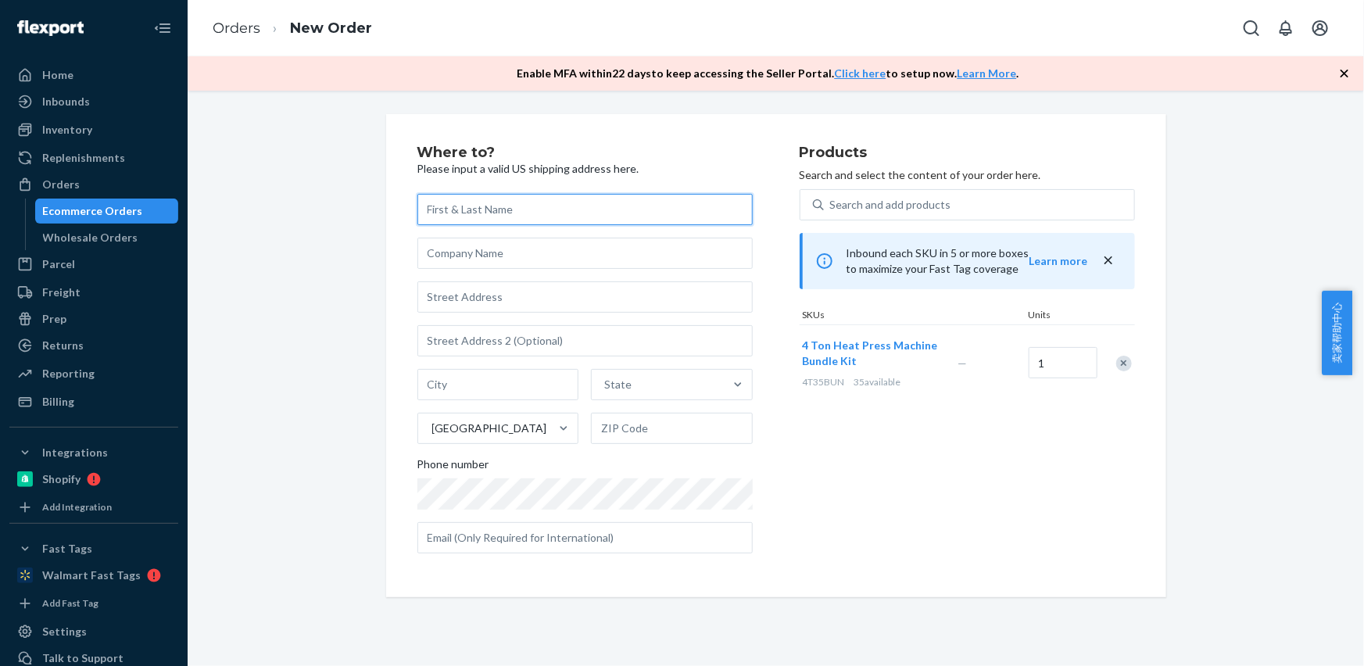
click at [447, 203] on input "text" at bounding box center [584, 209] width 335 height 31
paste input "[PERSON_NAME]"
type input "[PERSON_NAME]"
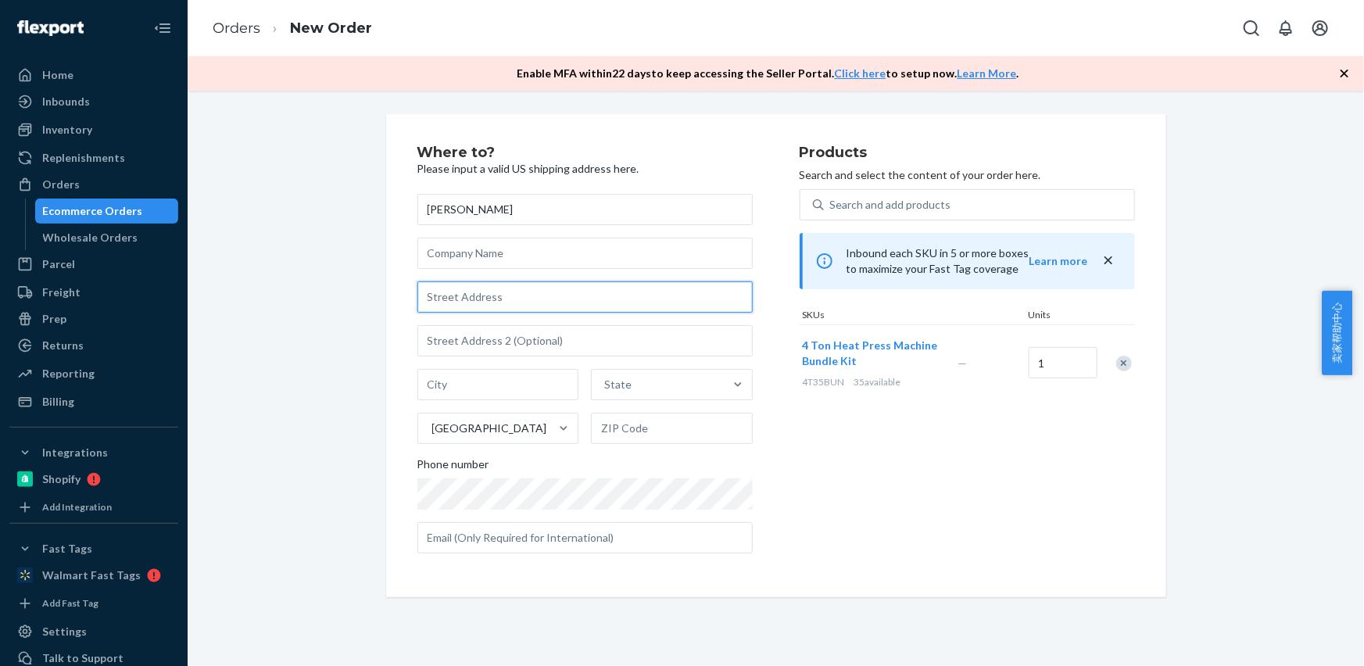
click at [448, 306] on input "text" at bounding box center [584, 296] width 335 height 31
paste input "[STREET_ADDRESS][PERSON_NAME]"
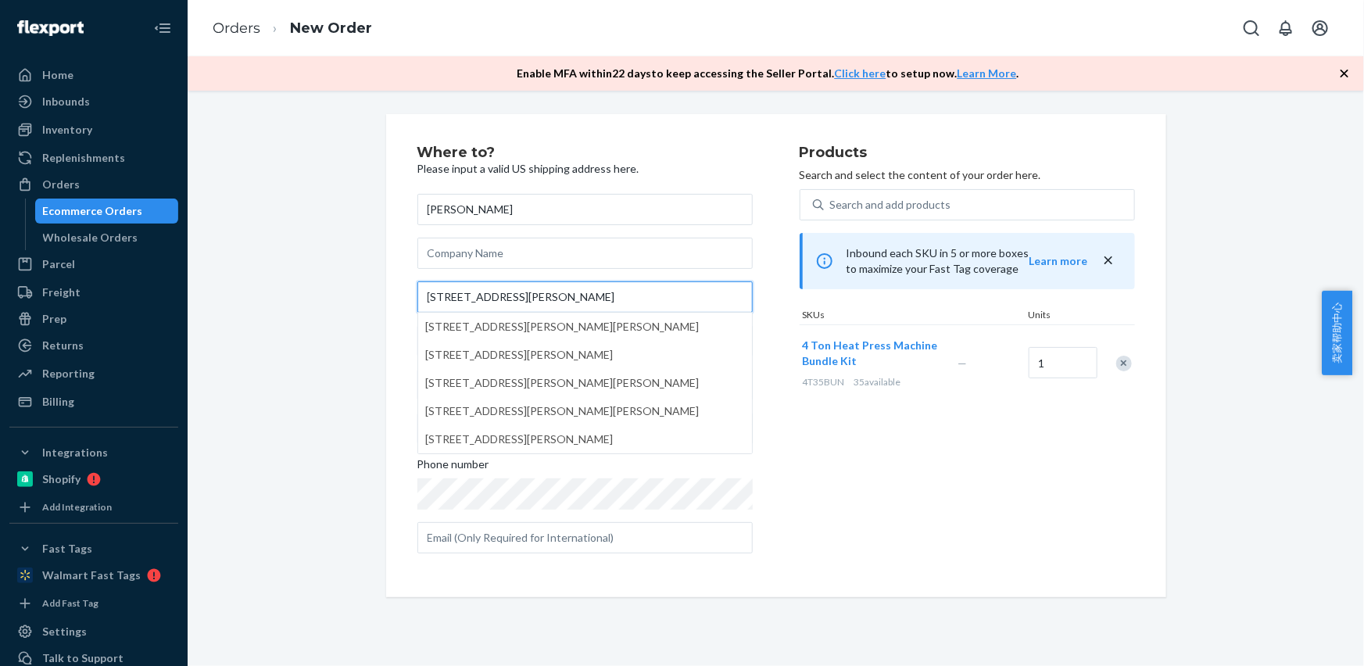
type input "[STREET_ADDRESS][PERSON_NAME]"
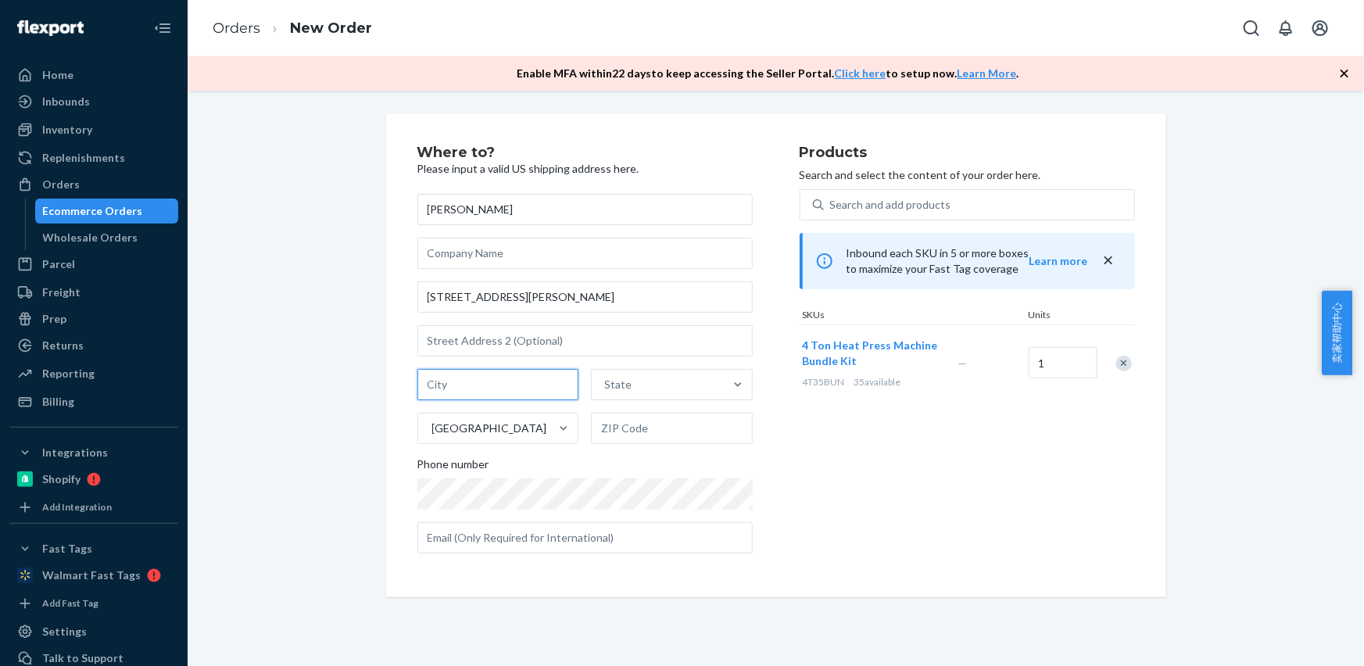
click at [500, 389] on input "text" at bounding box center [498, 384] width 162 height 31
paste input "[GEOGRAPHIC_DATA]"
drag, startPoint x: 467, startPoint y: 380, endPoint x: 572, endPoint y: 399, distance: 106.4
click at [563, 391] on input "[GEOGRAPHIC_DATA]" at bounding box center [498, 384] width 162 height 31
type input "Bethel CT"
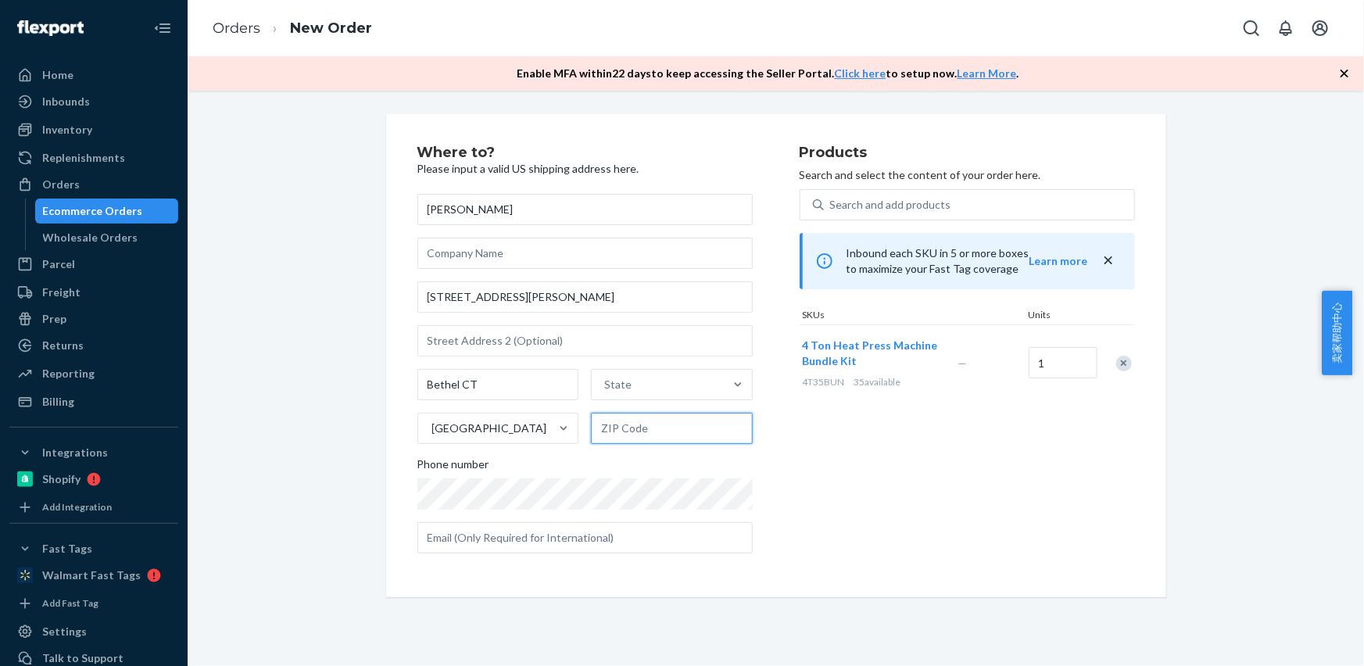
click at [617, 428] on input "text" at bounding box center [672, 428] width 162 height 31
paste input "06801"
type input "06801"
drag, startPoint x: 452, startPoint y: 388, endPoint x: 569, endPoint y: 390, distance: 117.2
click at [548, 395] on input "Bethel" at bounding box center [498, 384] width 162 height 31
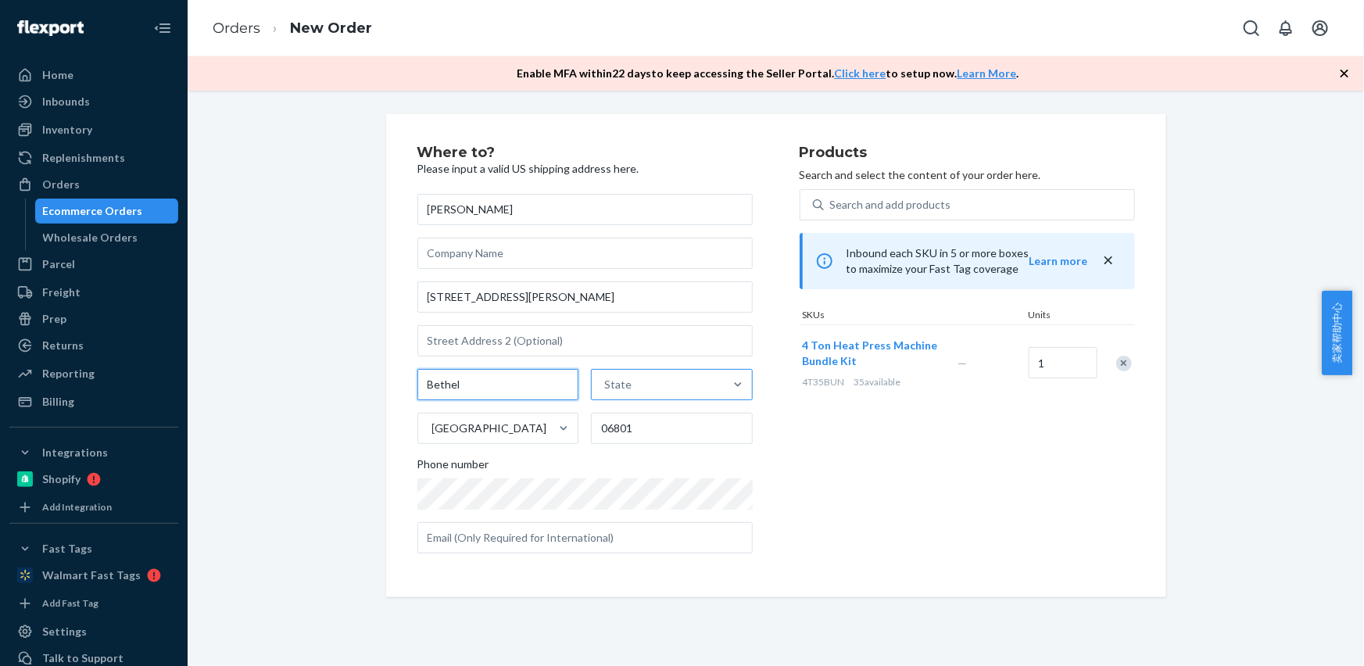
type input "Bethel"
click at [609, 383] on div "State" at bounding box center [617, 385] width 27 height 16
click at [606, 383] on input "option [US_STATE] focused, 1 of 59. 59 results available. Use Up and Down to ch…" at bounding box center [605, 385] width 2 height 16
paste input "CT"
type input "CT"
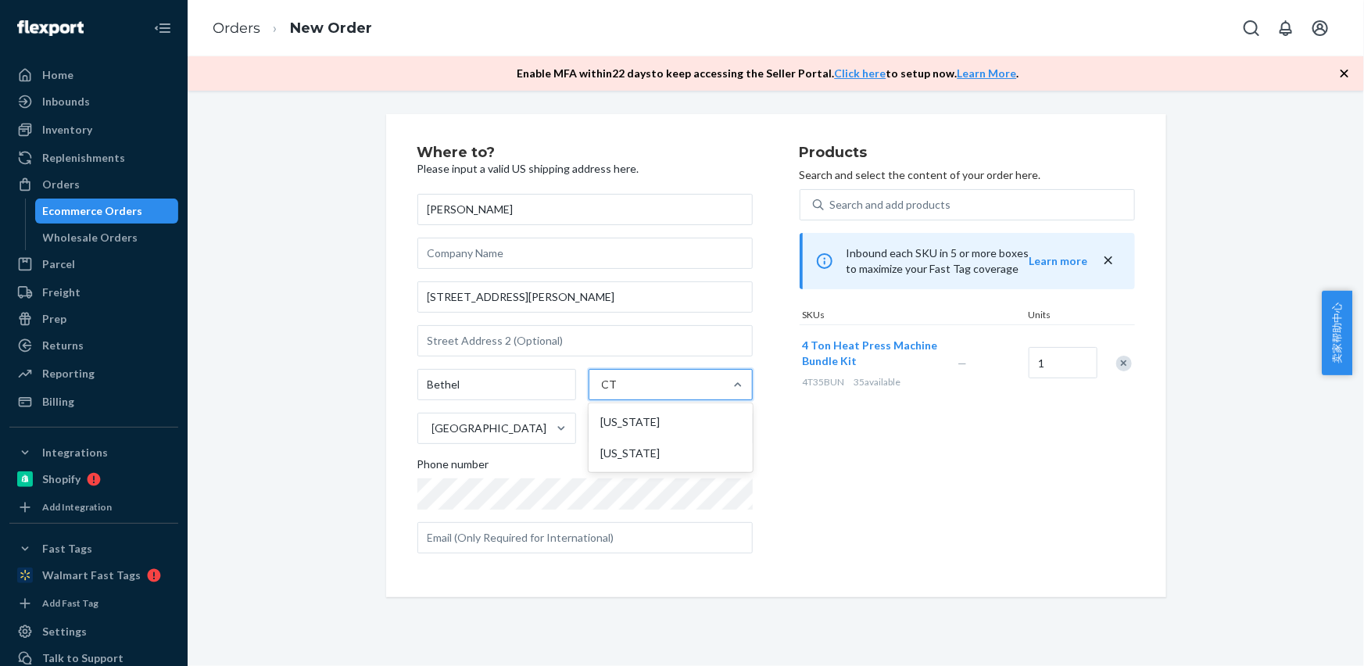
drag, startPoint x: 627, startPoint y: 424, endPoint x: 584, endPoint y: 406, distance: 47.6
click at [627, 424] on div "[US_STATE]" at bounding box center [671, 421] width 158 height 31
click at [620, 392] on input "CT" at bounding box center [611, 385] width 18 height 16
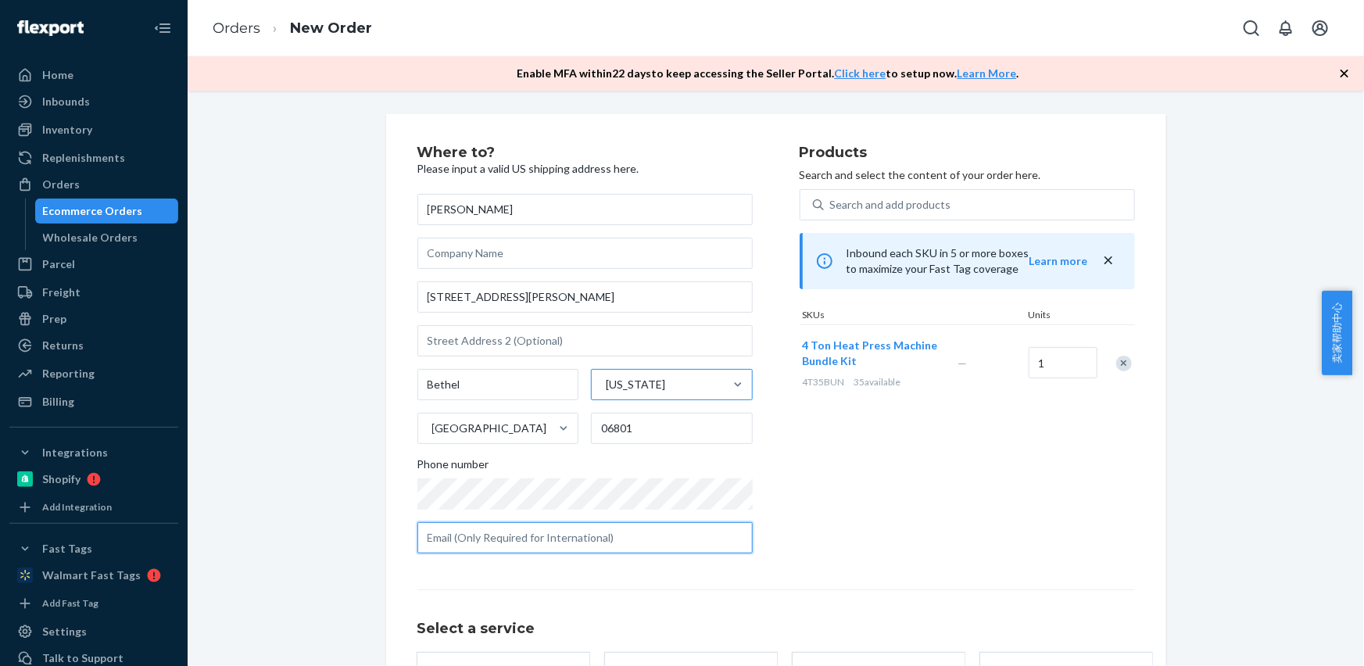
click at [434, 531] on input "text" at bounding box center [584, 537] width 335 height 31
paste input "[EMAIL_ADDRESS][DOMAIN_NAME]"
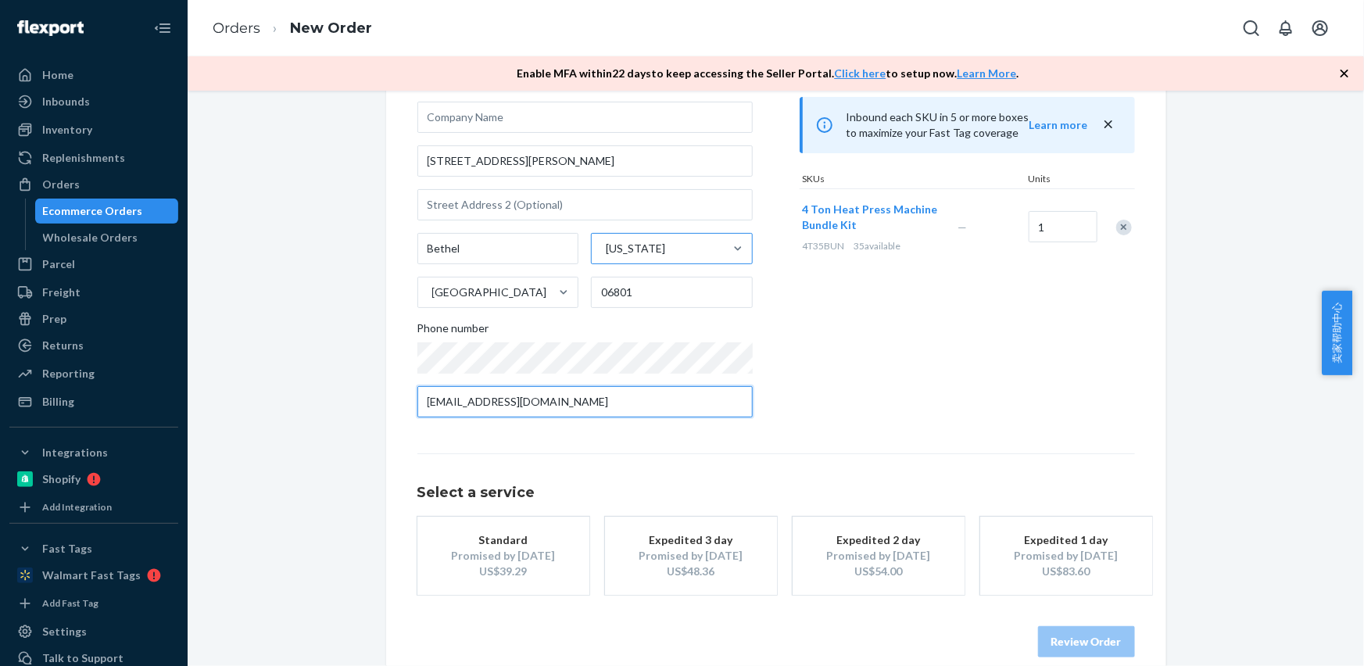
scroll to position [141, 0]
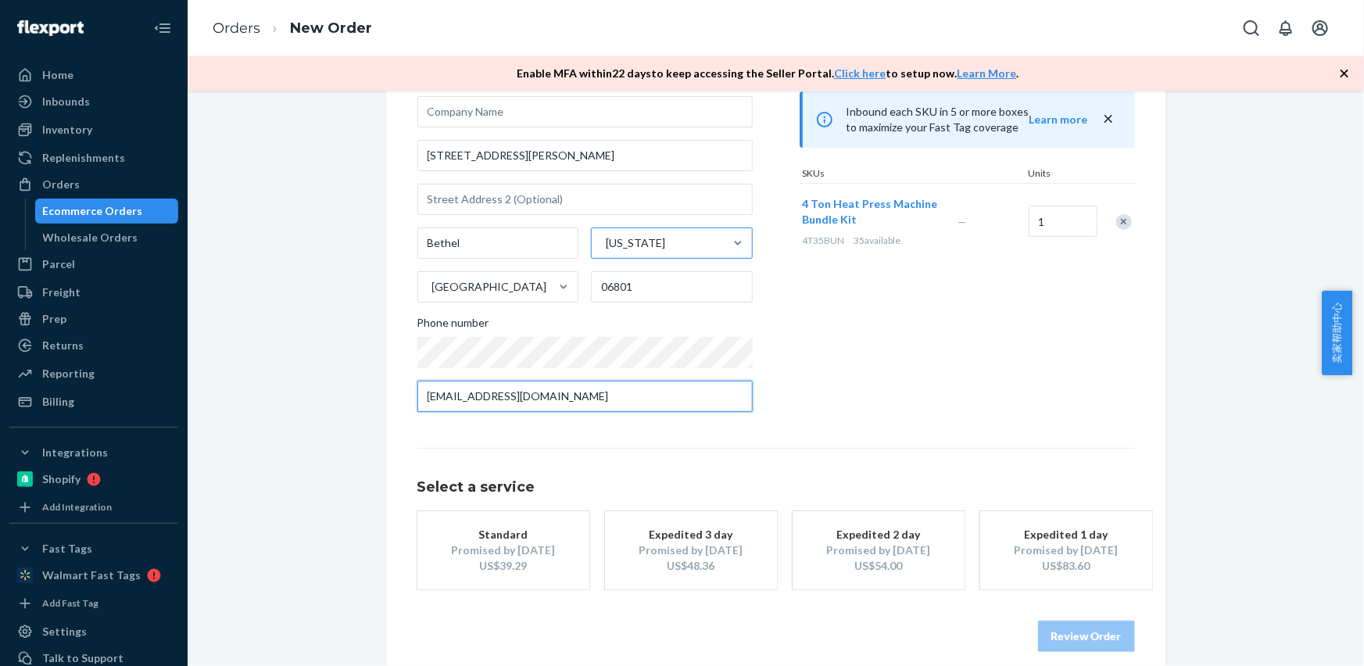
type input "[EMAIL_ADDRESS][DOMAIN_NAME]"
click at [482, 544] on div "Promised by [DATE]" at bounding box center [503, 550] width 125 height 16
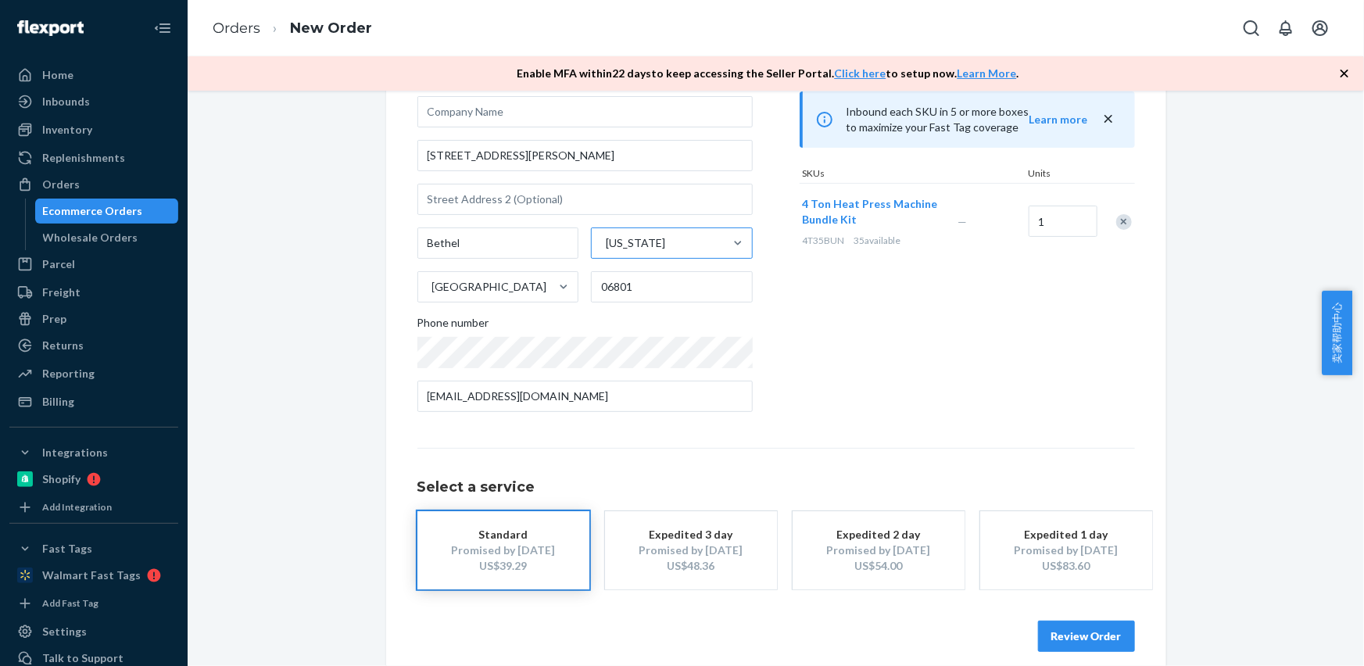
click at [1086, 633] on button "Review Order" at bounding box center [1086, 635] width 97 height 31
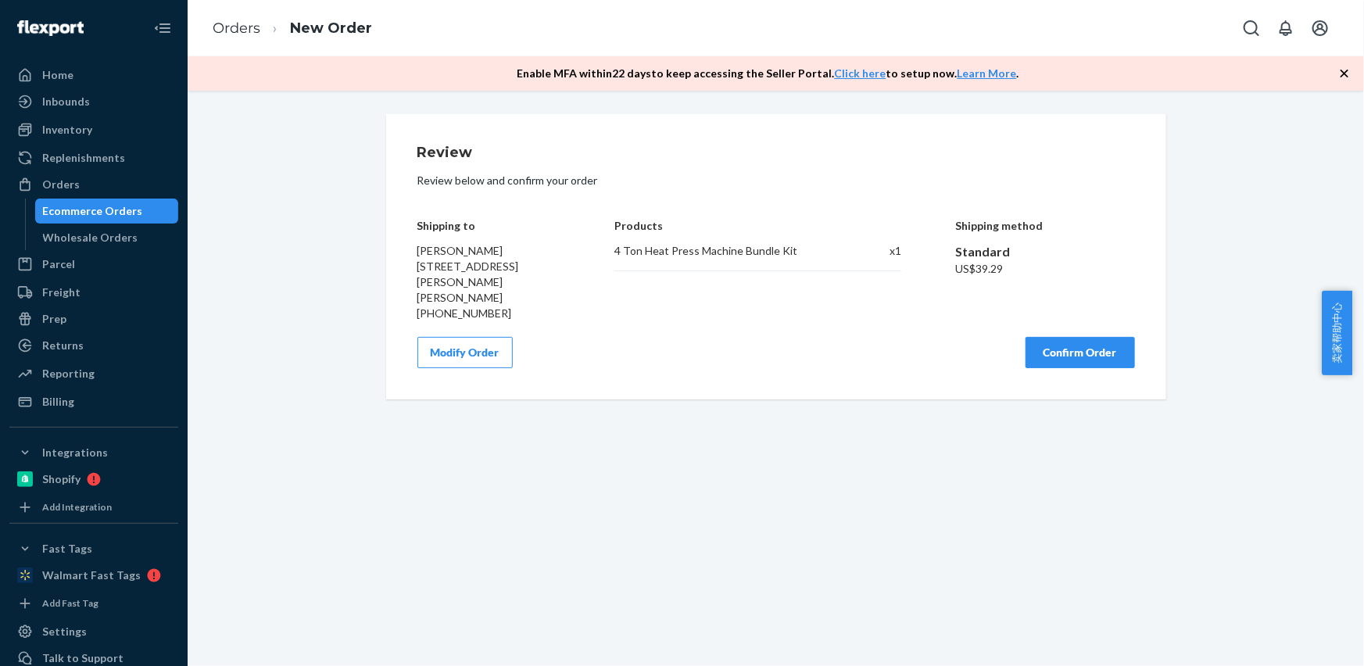
scroll to position [0, 0]
click at [1065, 337] on button "Confirm Order" at bounding box center [1079, 352] width 109 height 31
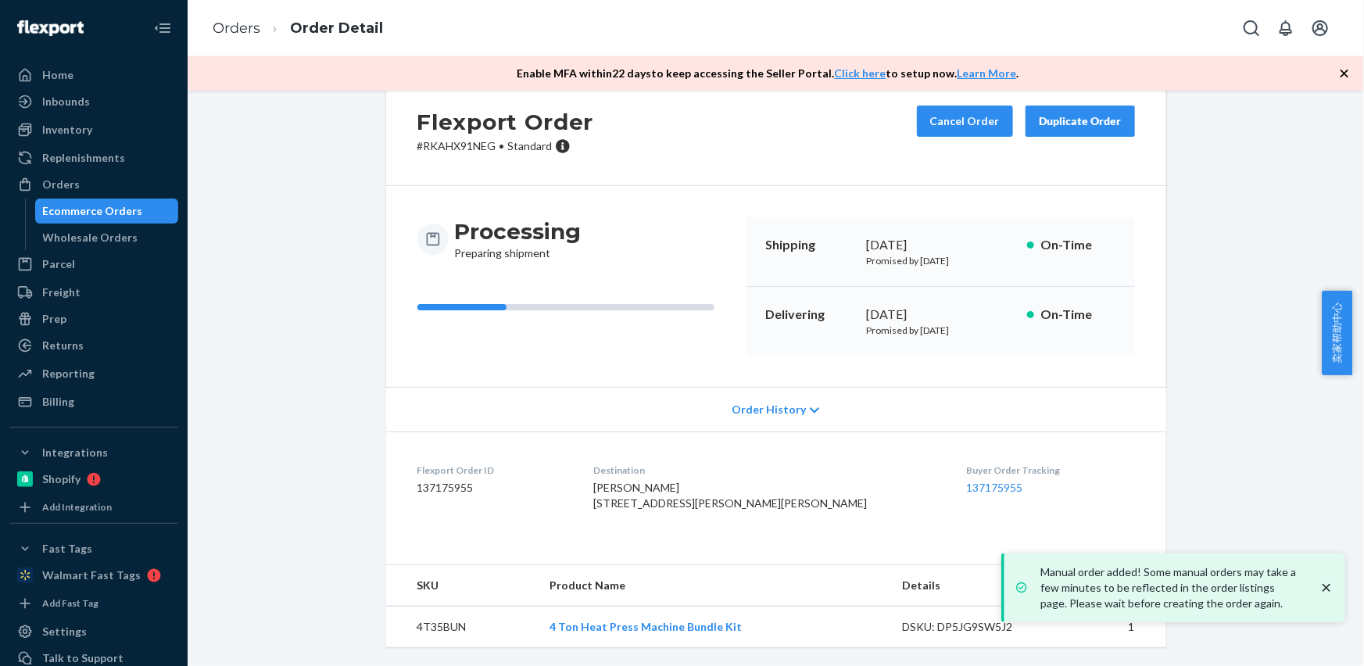
scroll to position [70, 0]
click at [427, 641] on td "4T35BUN" at bounding box center [461, 626] width 151 height 41
click at [427, 634] on td "4T35BUN" at bounding box center [461, 626] width 151 height 41
click at [427, 633] on td "4T35BUN" at bounding box center [461, 626] width 151 height 41
copy td "4T35BUN"
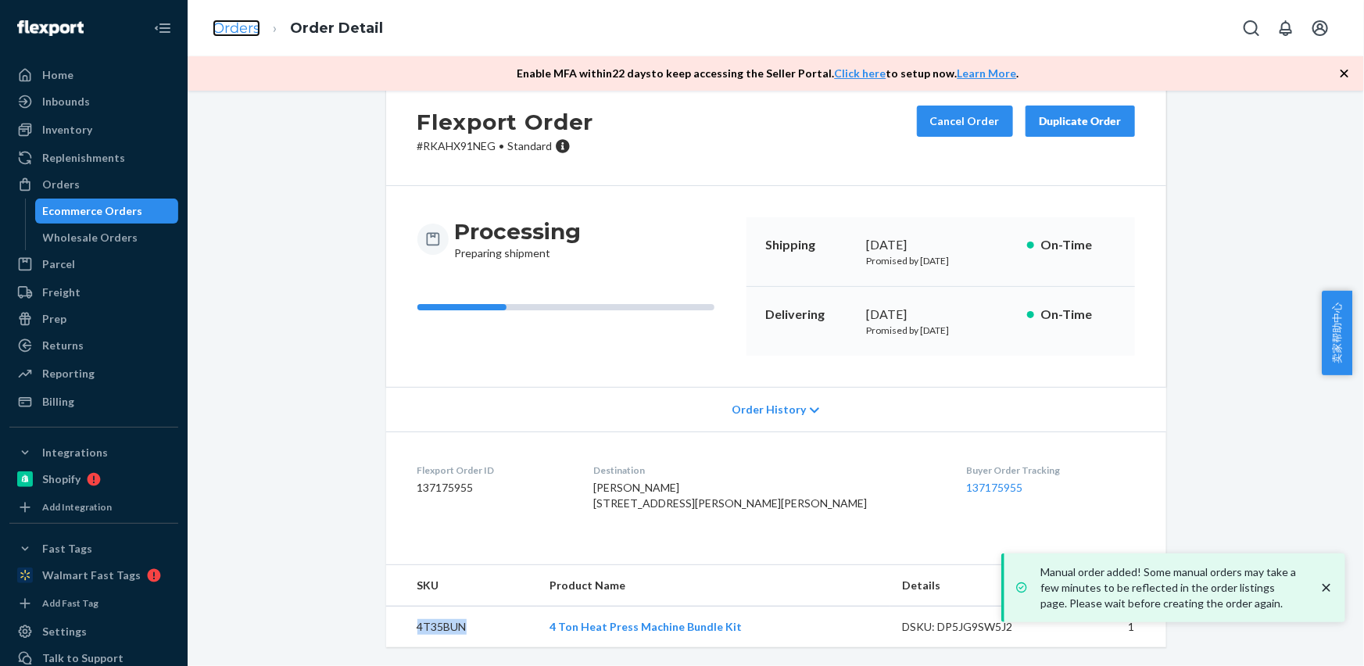
click at [232, 25] on link "Orders" at bounding box center [237, 28] width 48 height 17
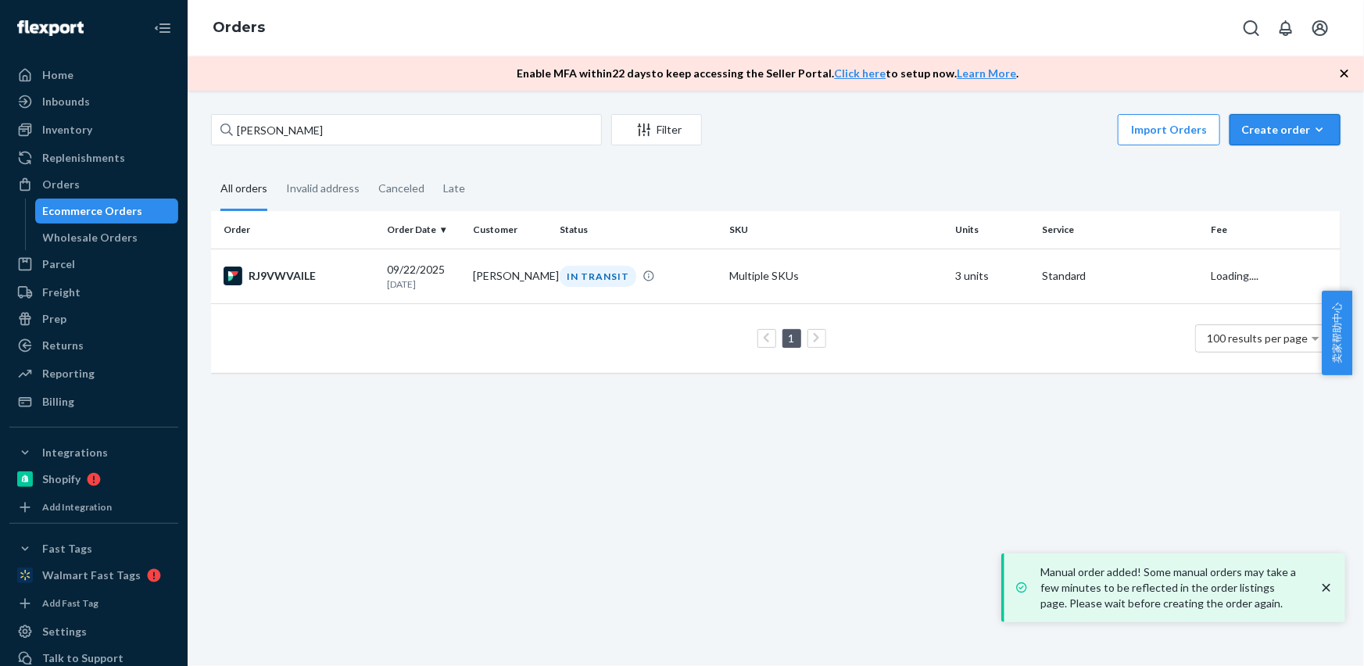
click at [1266, 130] on div "Create order" at bounding box center [1285, 130] width 88 height 16
click at [1270, 175] on button "Ecommerce order" at bounding box center [1308, 168] width 150 height 34
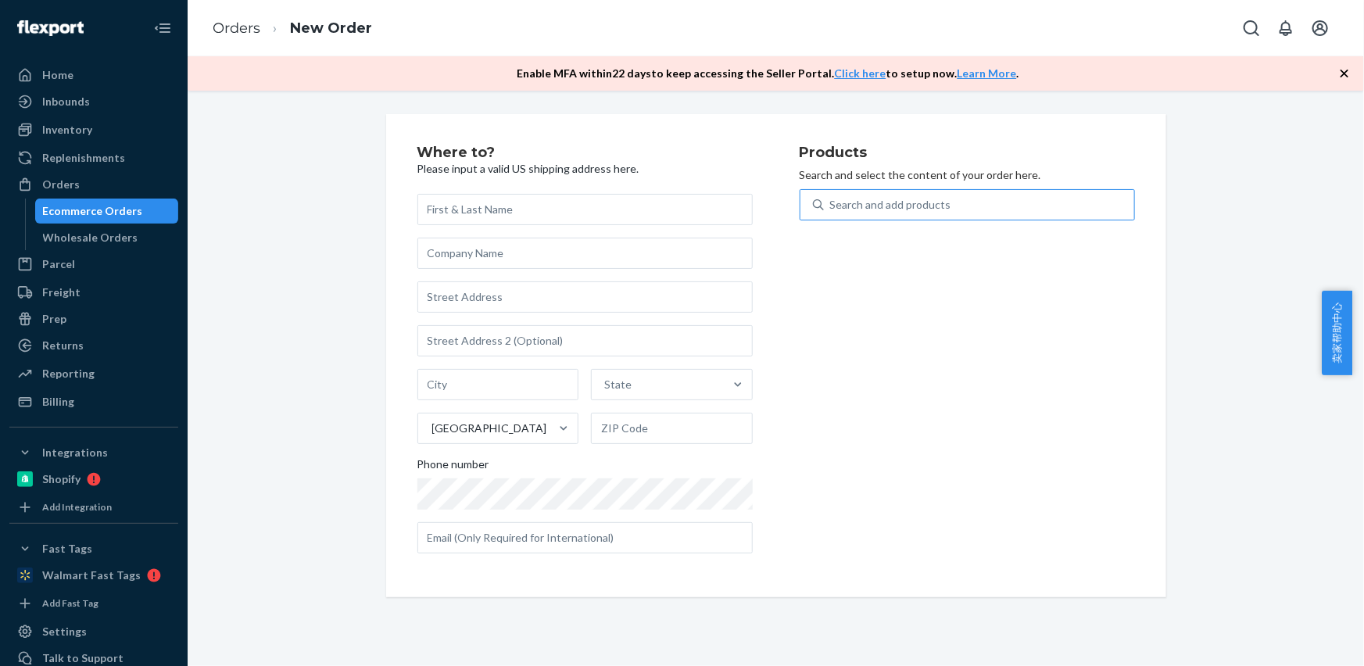
click at [919, 199] on div "Search and add products" at bounding box center [890, 205] width 121 height 16
click at [831, 199] on input "Search and add products" at bounding box center [831, 205] width 2 height 16
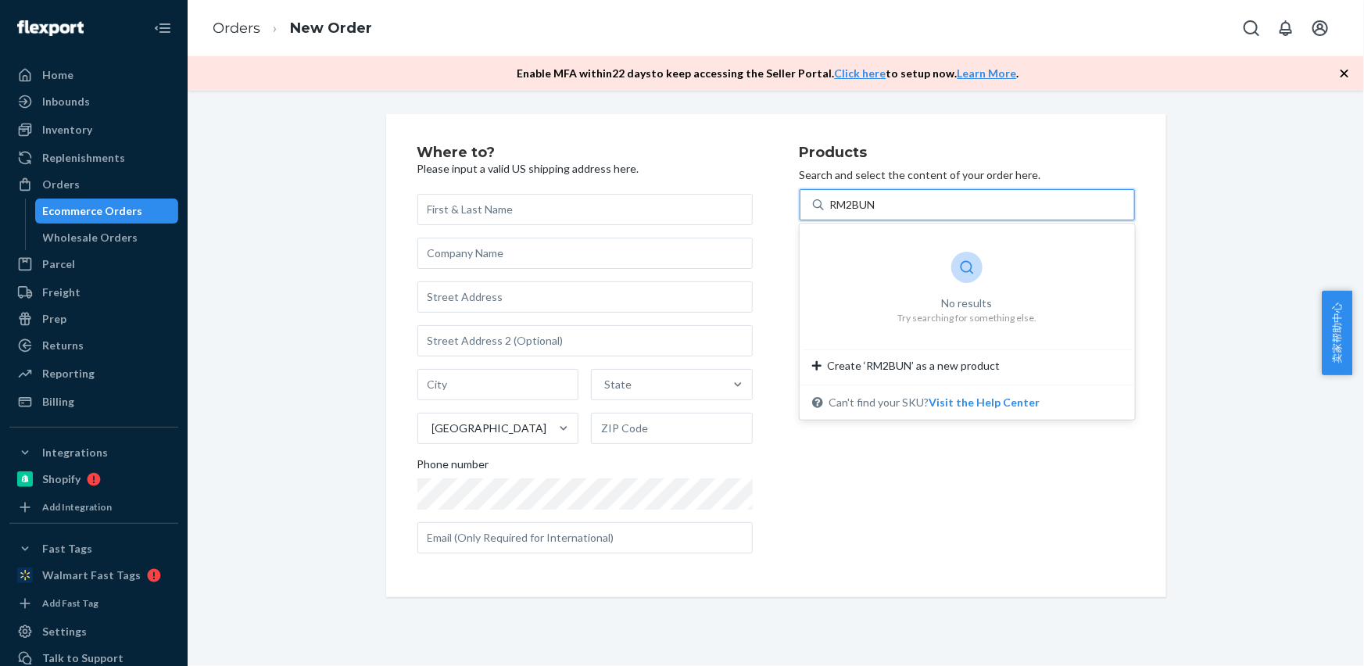
type input "RMP2BUN"
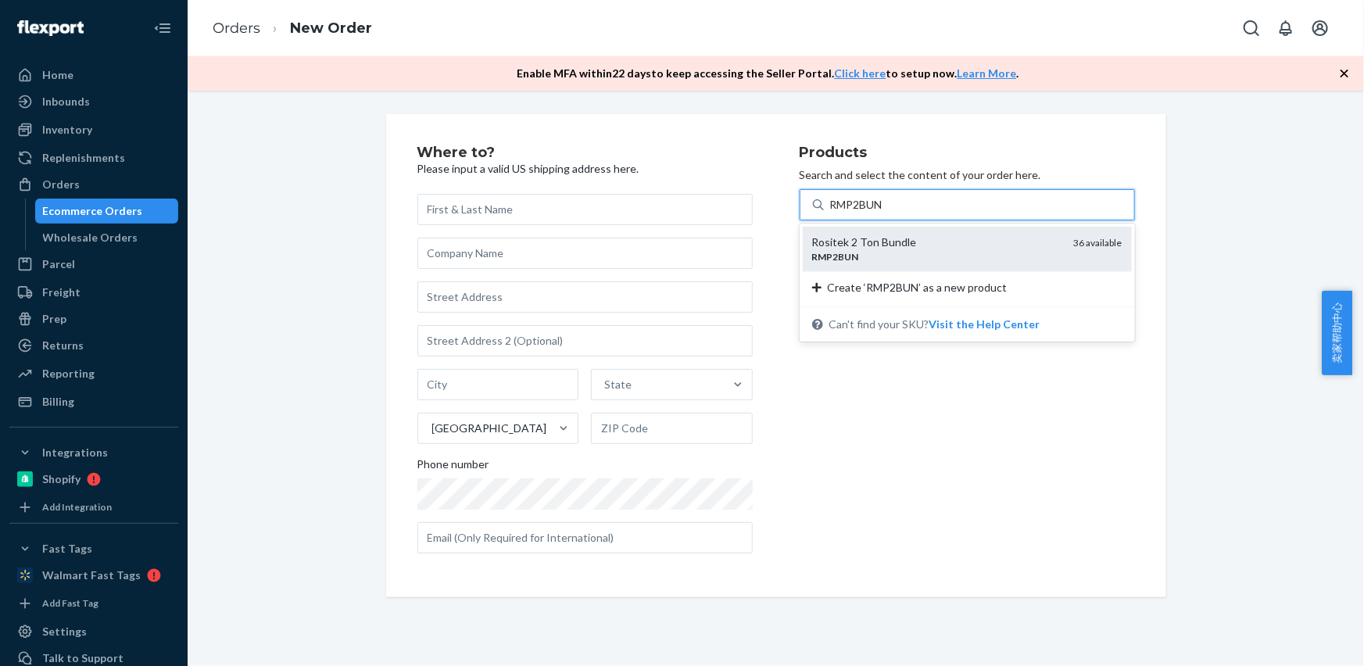
click at [901, 242] on div "Rositek 2 Ton Bundle" at bounding box center [936, 242] width 249 height 16
click at [885, 213] on input "RMP2BUN" at bounding box center [857, 205] width 55 height 16
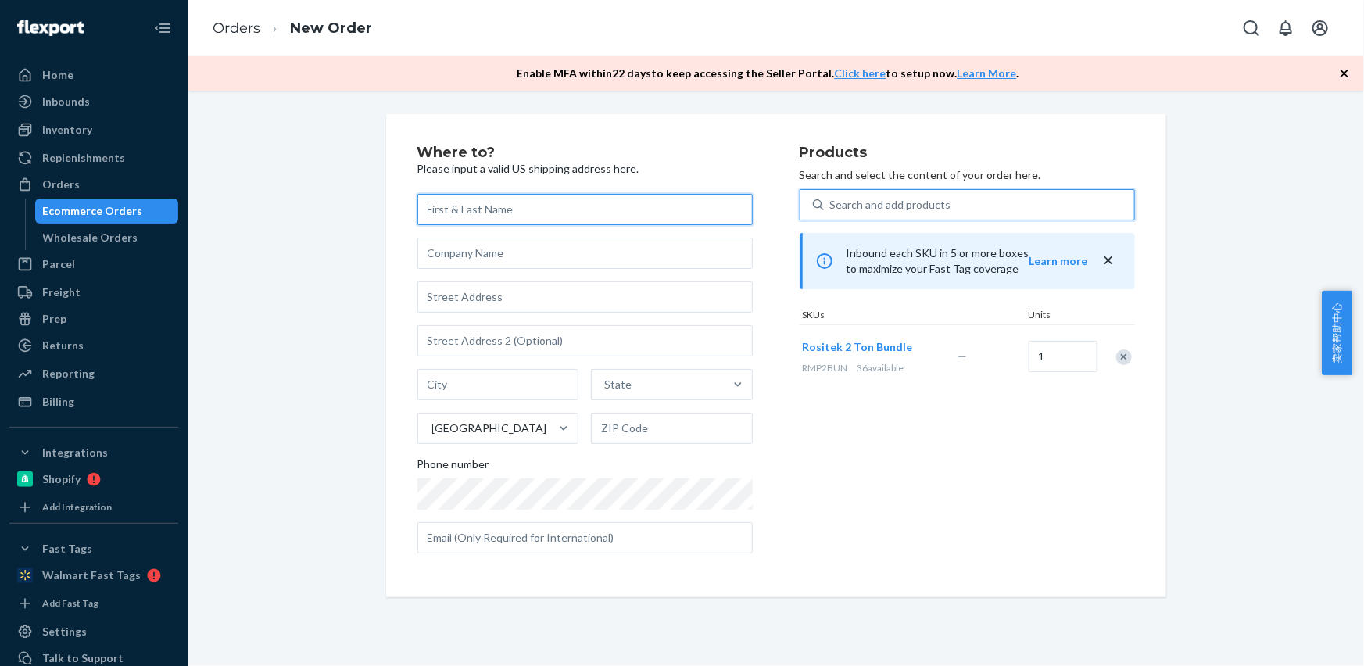
click at [489, 220] on input "text" at bounding box center [584, 209] width 335 height 31
paste input "[PERSON_NAME]"
type input "[PERSON_NAME]"
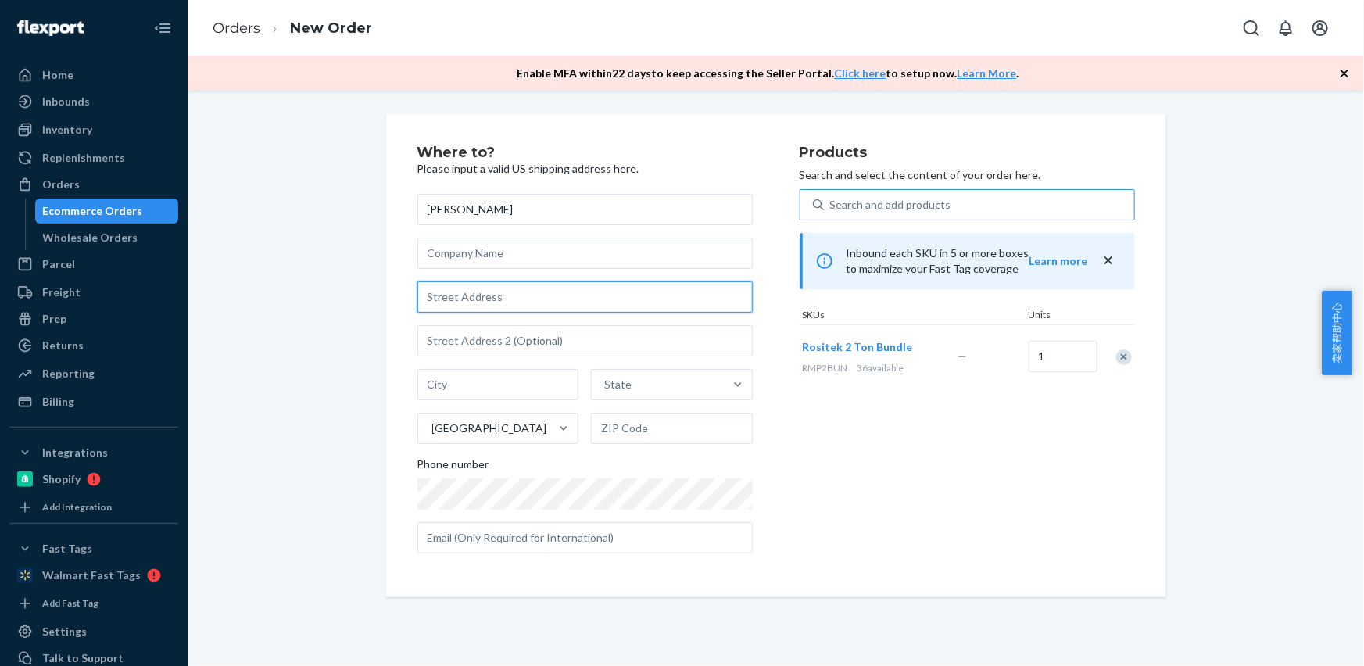
click at [484, 301] on input "text" at bounding box center [584, 296] width 335 height 31
paste input "[STREET_ADDRESS][PERSON_NAME]"
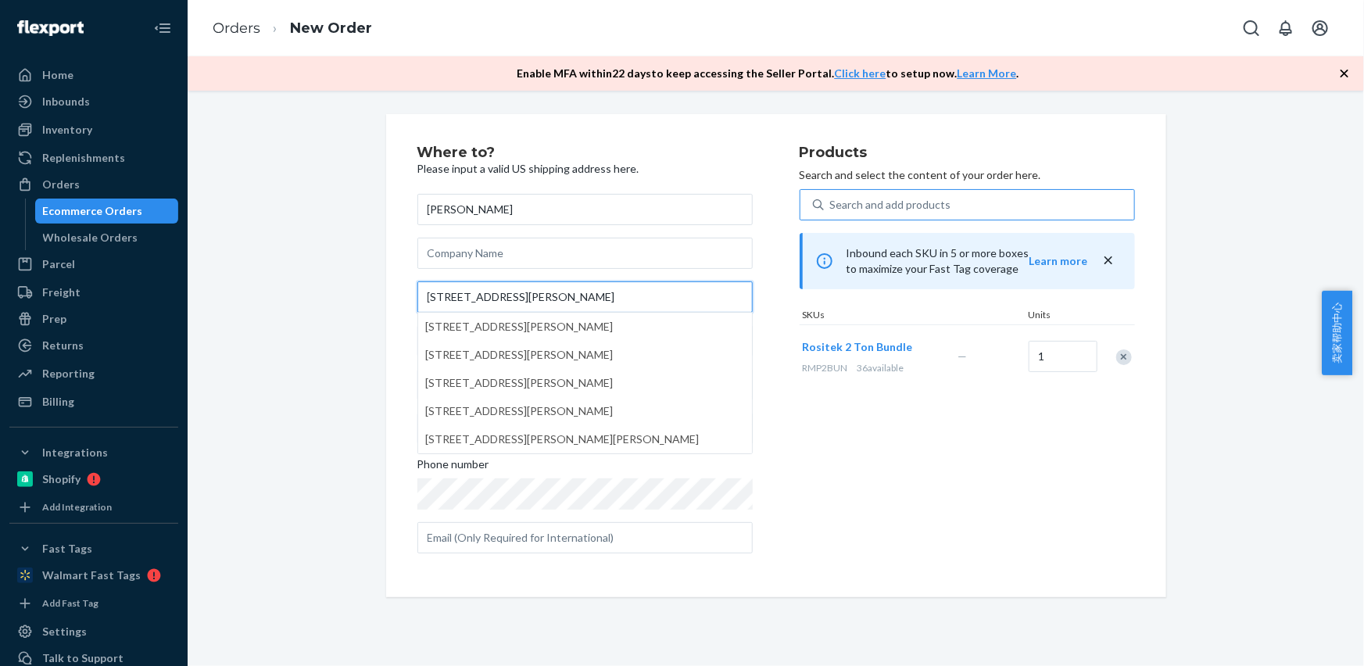
type input "[STREET_ADDRESS][PERSON_NAME]"
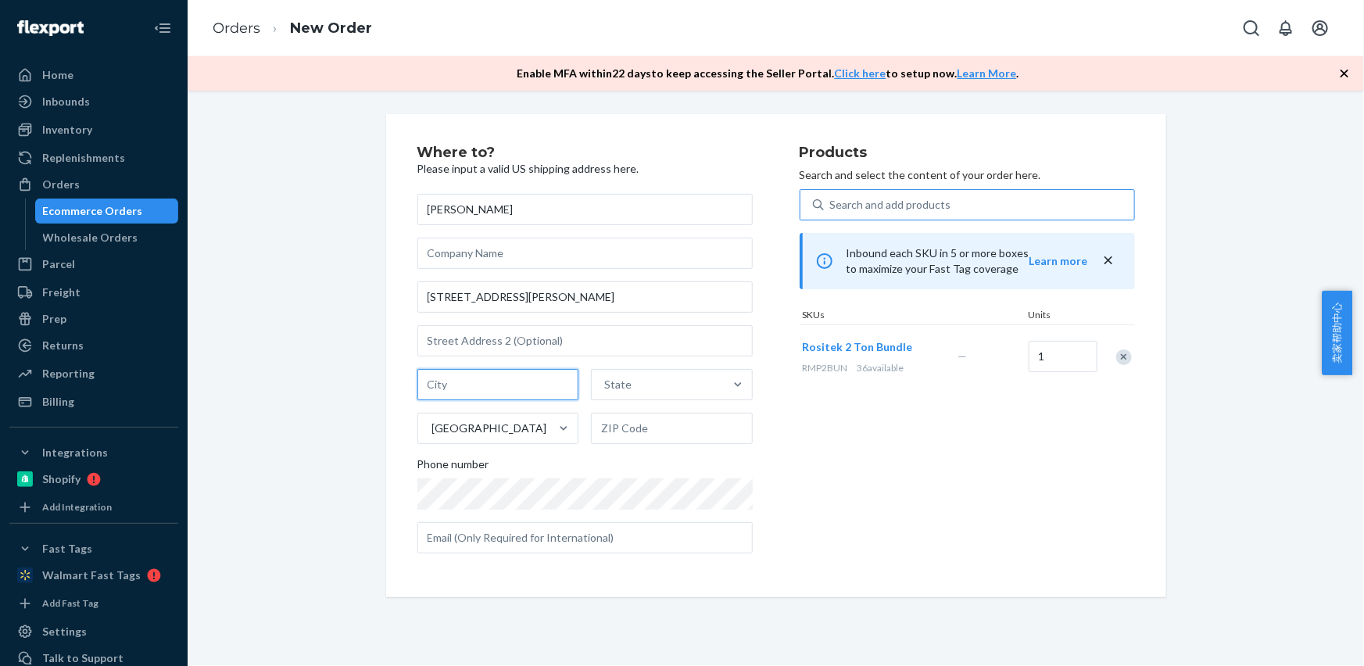
click at [502, 369] on input "text" at bounding box center [498, 384] width 162 height 31
paste input "[GEOGRAPHIC_DATA] MA 01541"
drag, startPoint x: 506, startPoint y: 385, endPoint x: 611, endPoint y: 413, distance: 108.2
click at [606, 402] on div "[GEOGRAPHIC_DATA] [GEOGRAPHIC_DATA] 01541 State [GEOGRAPHIC_DATA]" at bounding box center [584, 406] width 335 height 75
type input "PRINCETON MA"
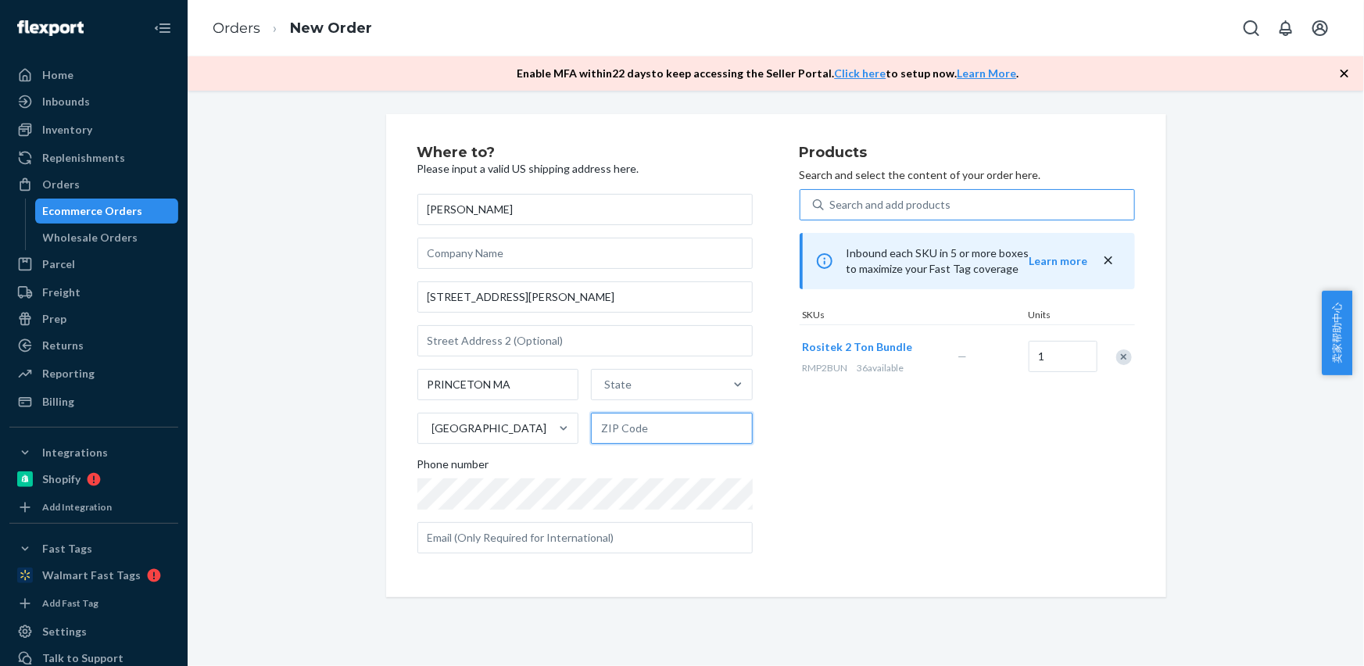
click at [611, 422] on input "text" at bounding box center [672, 428] width 162 height 31
paste input "01541"
type input "01541"
drag, startPoint x: 484, startPoint y: 381, endPoint x: 601, endPoint y: 387, distance: 116.6
click at [563, 390] on input "PRINCETON MA" at bounding box center [498, 384] width 162 height 31
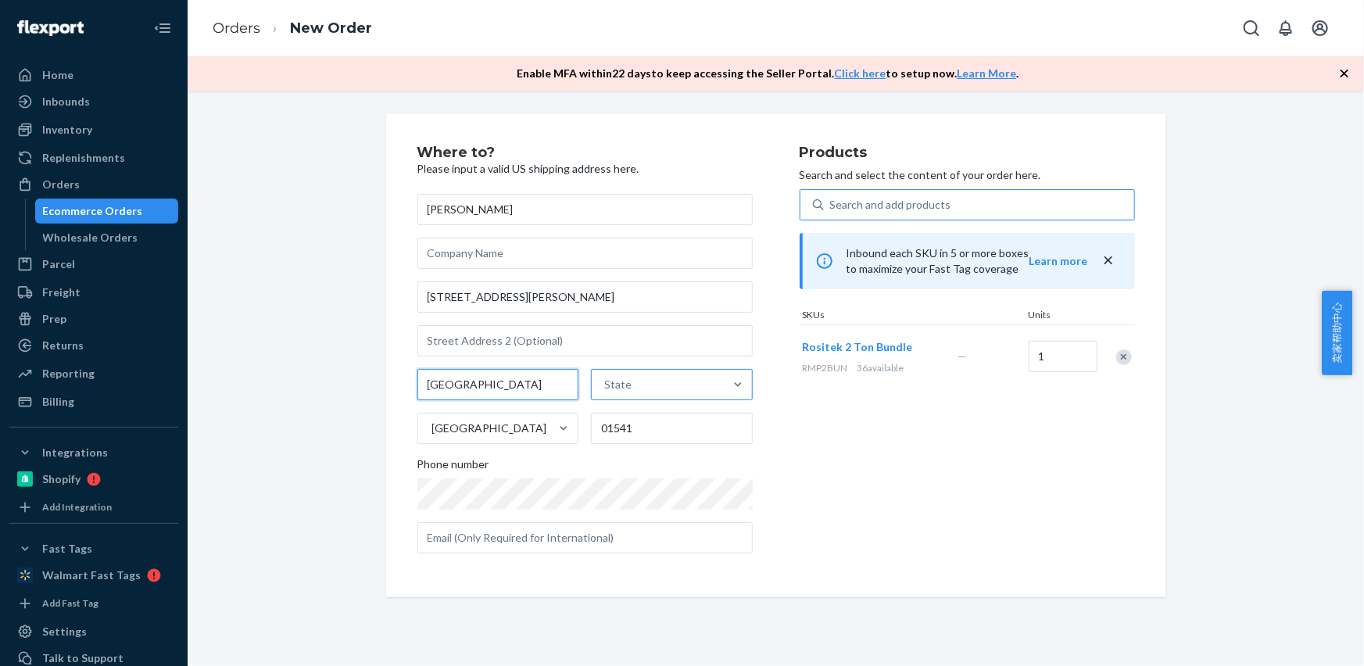
type input "[GEOGRAPHIC_DATA]"
click at [643, 379] on div "State" at bounding box center [658, 384] width 132 height 31
click at [606, 379] on input "option [US_STATE] focused, 1 of 59. 59 results available. Use Up and Down to ch…" at bounding box center [605, 385] width 2 height 16
paste input "MA"
type input "MA"
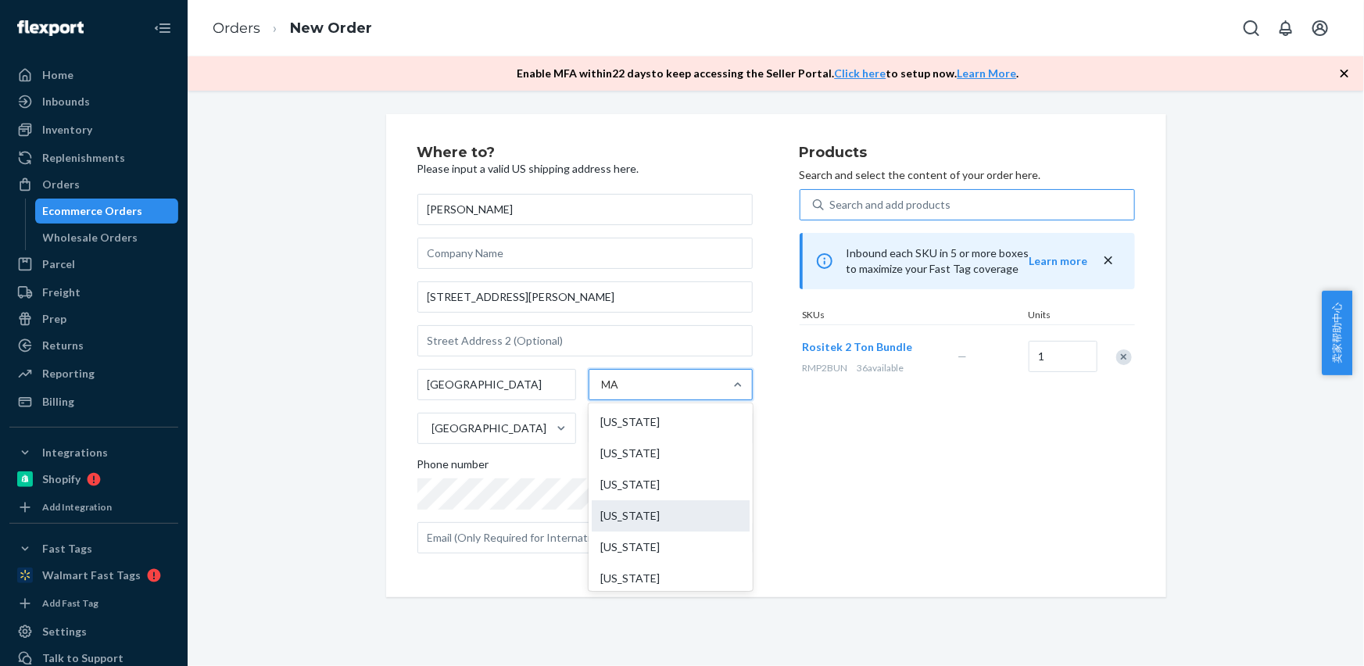
click at [633, 517] on div "[US_STATE]" at bounding box center [671, 515] width 158 height 31
click at [623, 392] on input "MA" at bounding box center [612, 385] width 21 height 16
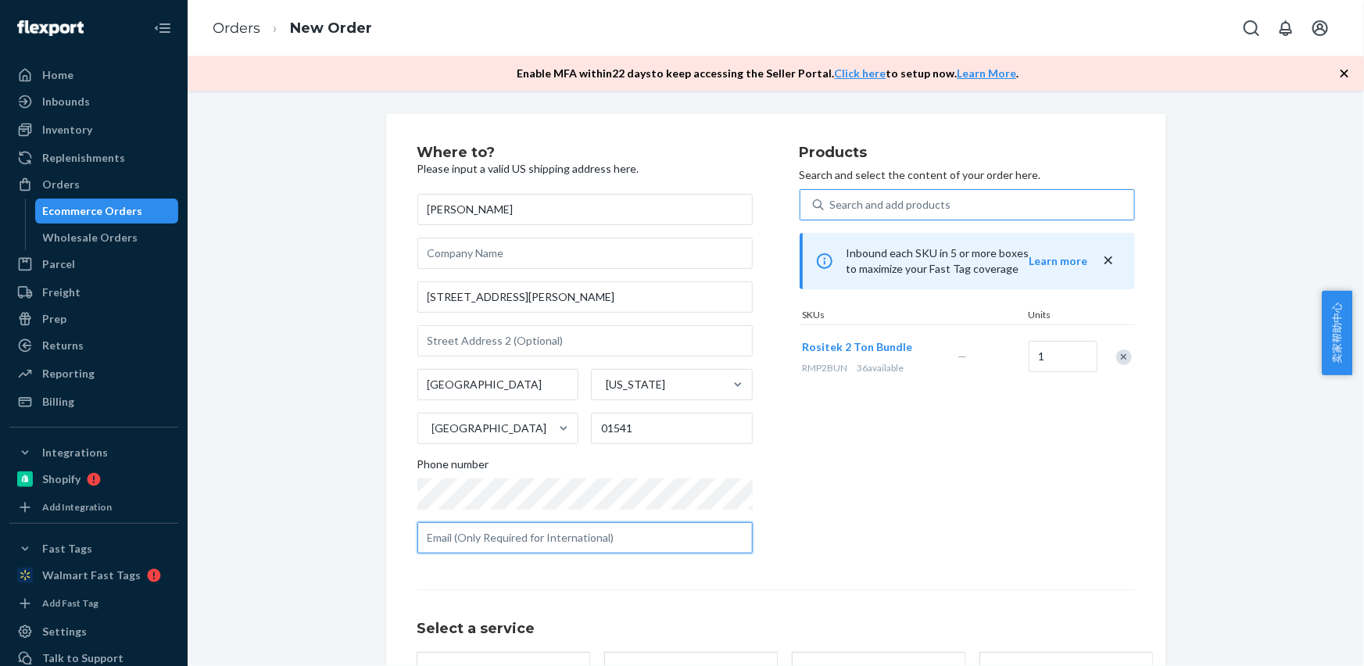
click at [496, 534] on input "text" at bounding box center [584, 537] width 335 height 31
paste input "[EMAIL_ADDRESS][DOMAIN_NAME]"
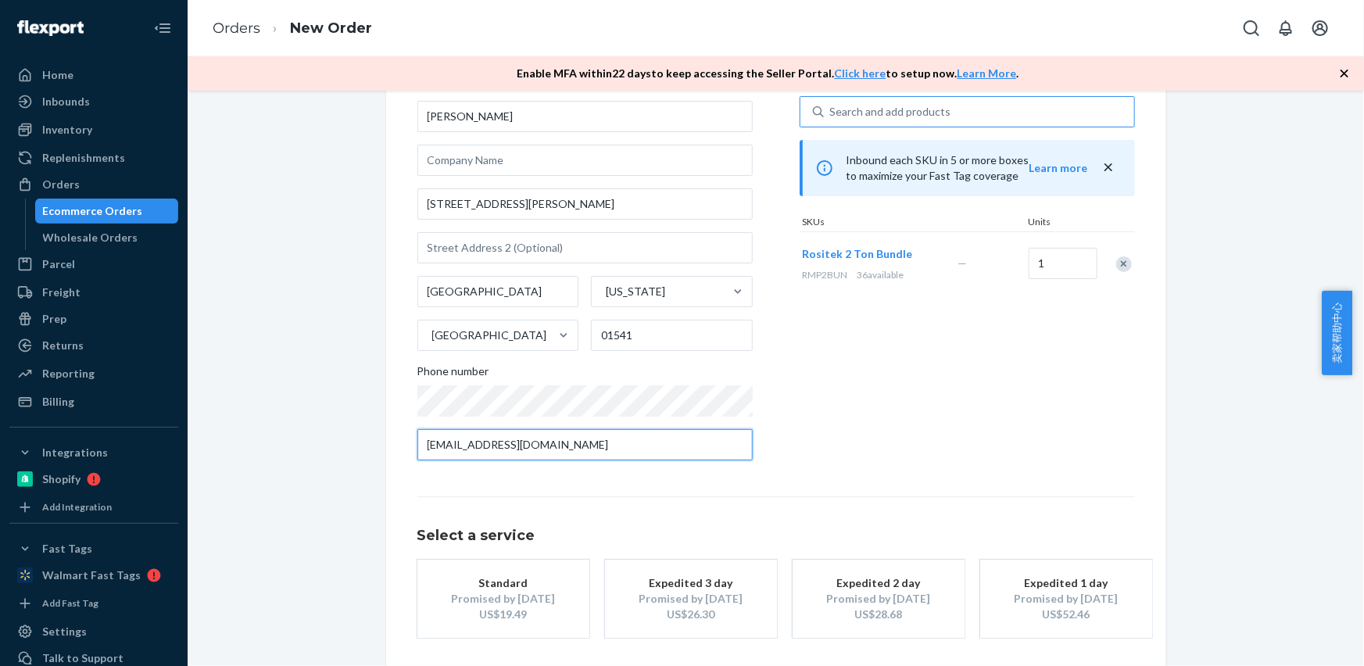
scroll to position [141, 0]
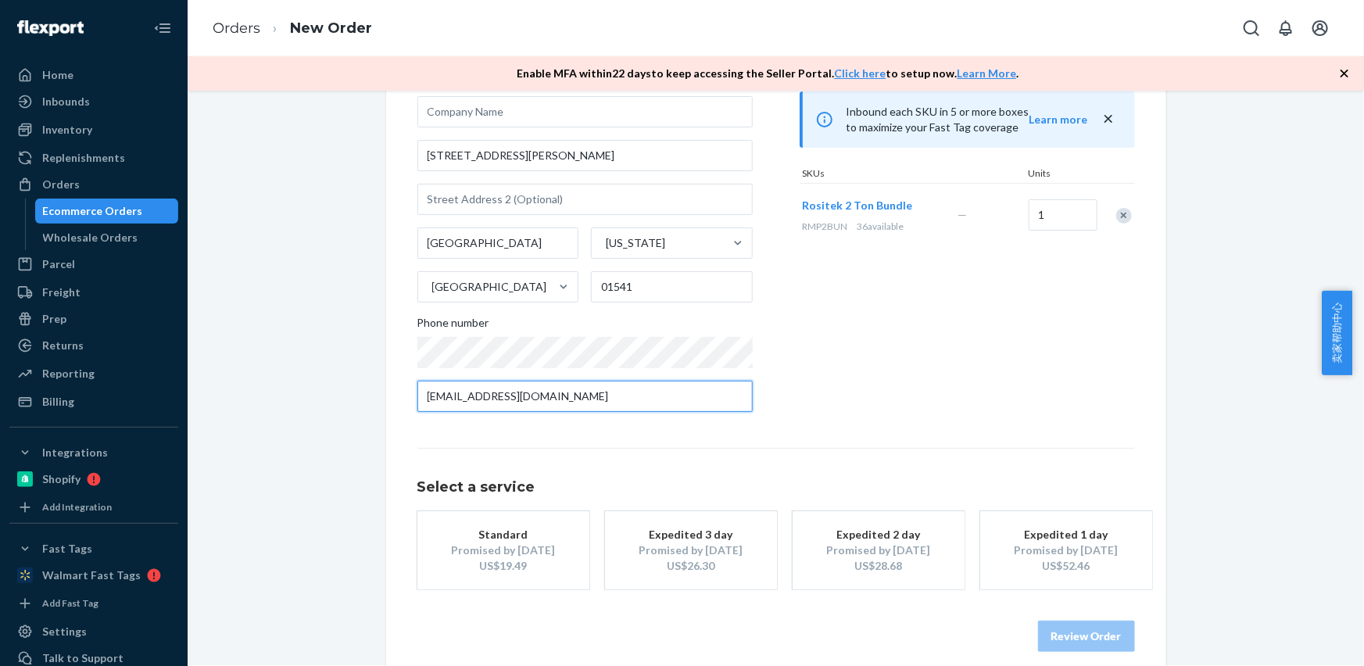
type input "[EMAIL_ADDRESS][DOMAIN_NAME]"
drag, startPoint x: 517, startPoint y: 563, endPoint x: 538, endPoint y: 576, distance: 23.9
click at [517, 563] on div "US$19.49" at bounding box center [503, 566] width 125 height 16
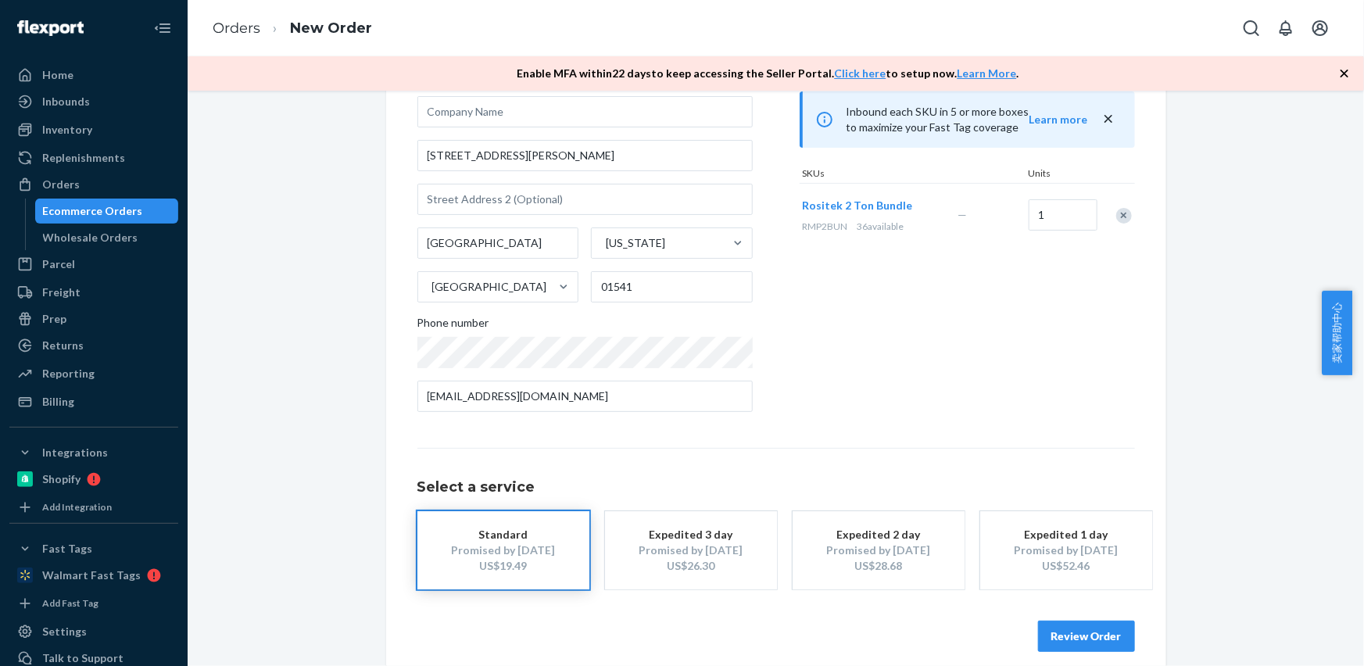
click at [1099, 635] on button "Review Order" at bounding box center [1086, 635] width 97 height 31
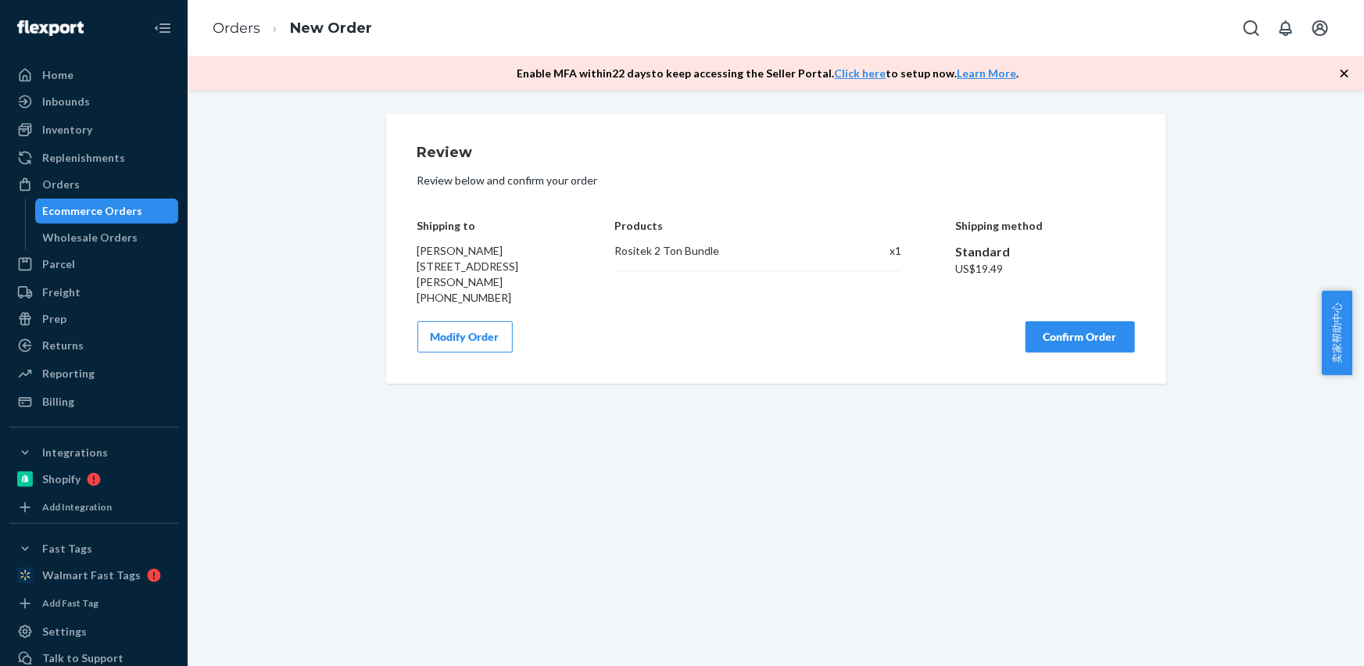
scroll to position [0, 0]
click at [1093, 346] on button "Confirm Order" at bounding box center [1079, 336] width 109 height 31
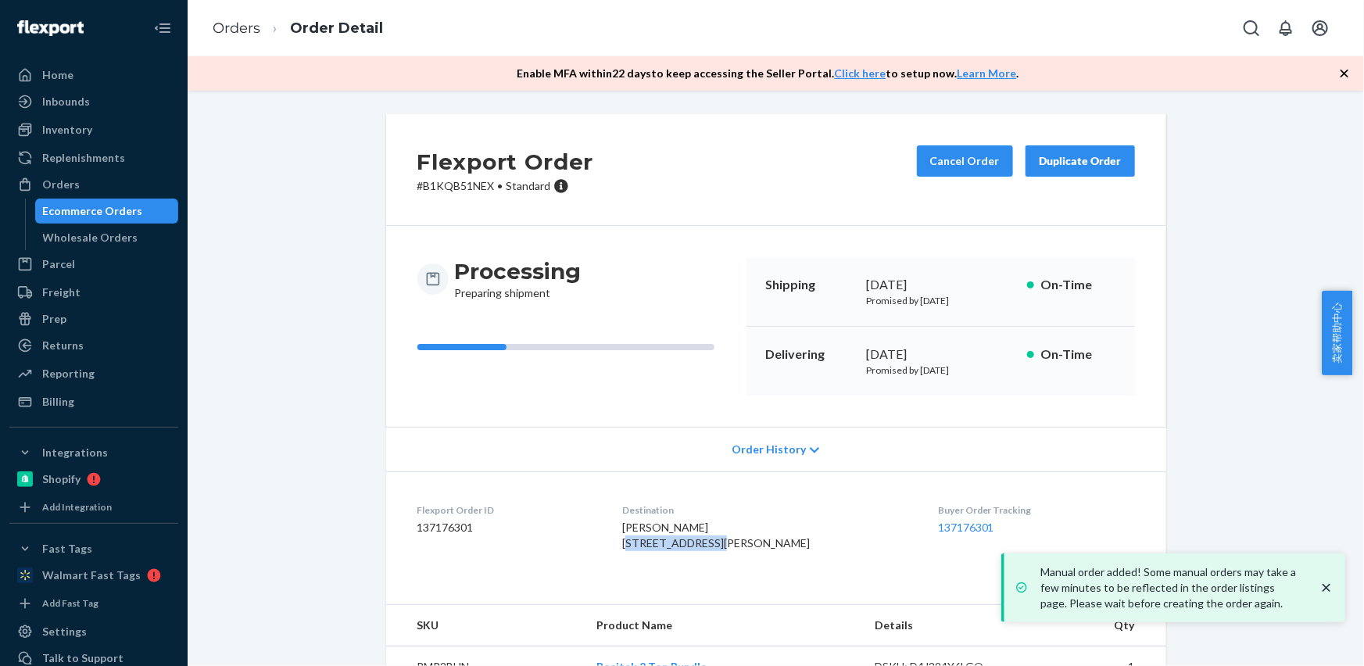
drag, startPoint x: 633, startPoint y: 546, endPoint x: 731, endPoint y: 546, distance: 98.5
click at [731, 546] on dl "Flexport Order ID 137176301 Destination [PERSON_NAME] [STREET_ADDRESS][PERSON_N…" at bounding box center [776, 529] width 780 height 117
copy span "[STREET_ADDRESS][PERSON_NAME]"
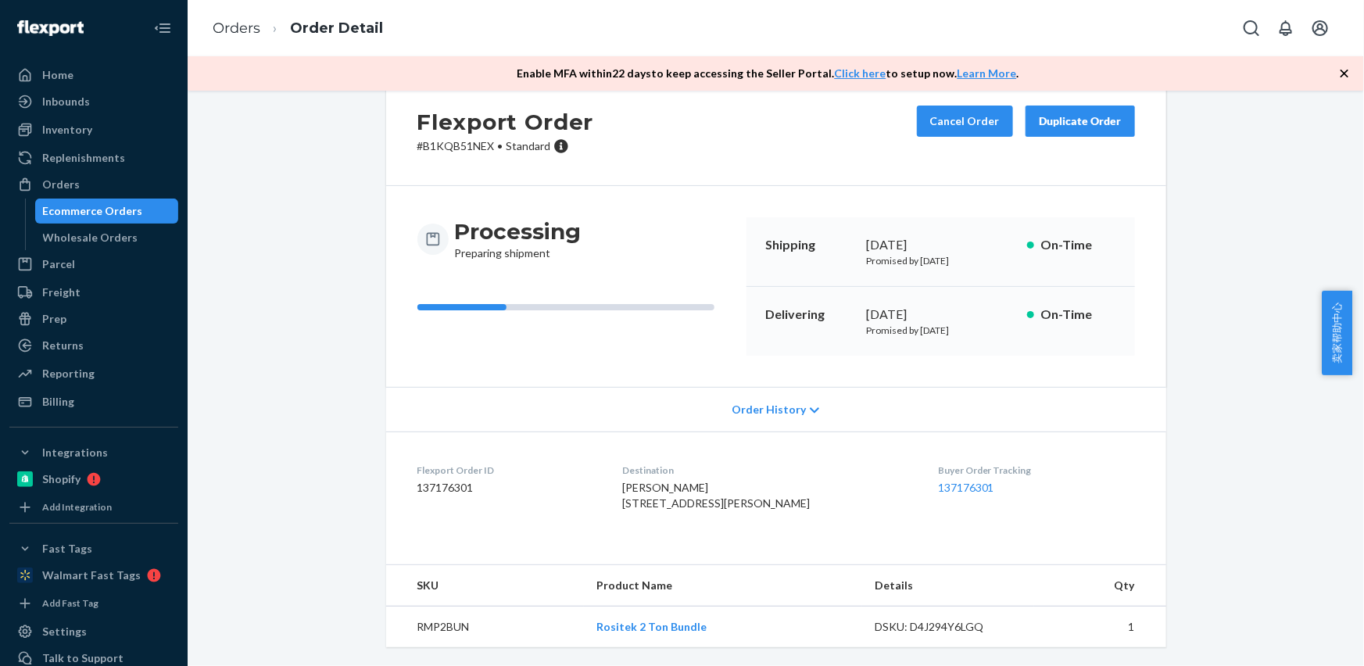
scroll to position [70, 0]
click at [420, 626] on td "RMP2BUN" at bounding box center [485, 626] width 198 height 41
click at [225, 29] on link "Orders" at bounding box center [237, 28] width 48 height 17
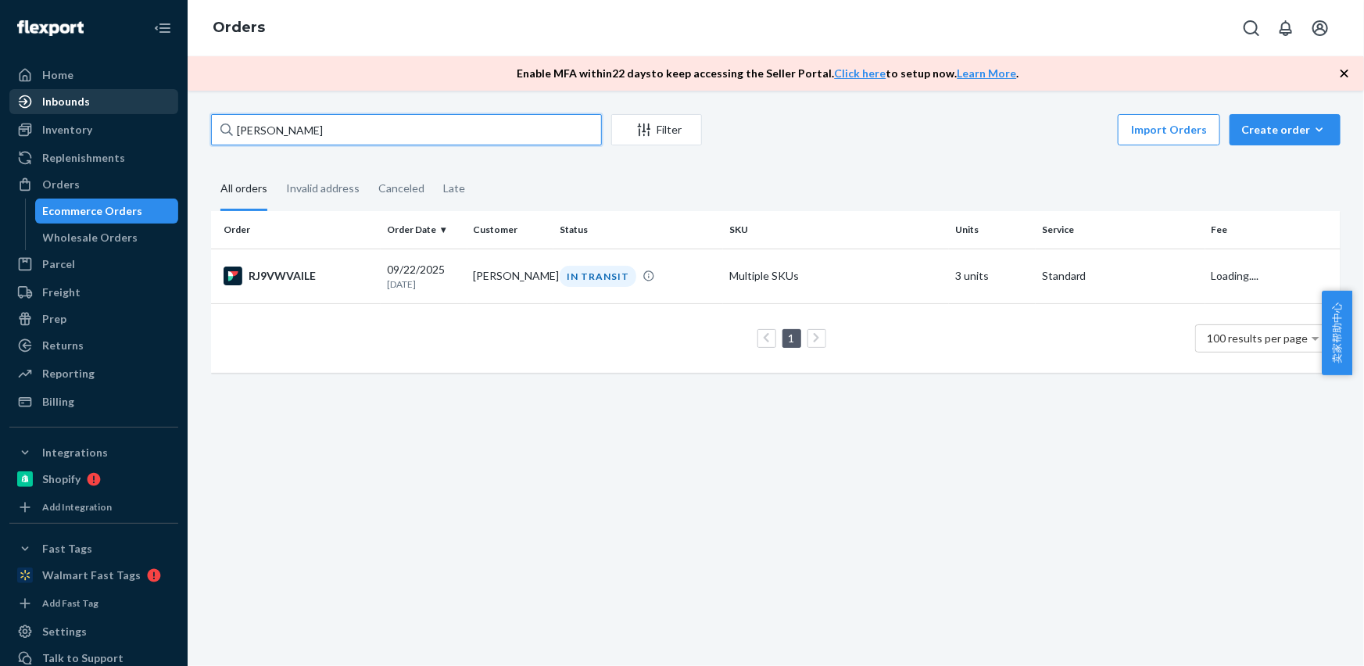
drag, startPoint x: 314, startPoint y: 120, endPoint x: 90, endPoint y: 99, distance: 225.3
click at [78, 100] on div "Home Inbounds Shipping Plans Problems Inventory Products Replenishments Orders …" at bounding box center [682, 333] width 1364 height 666
paste input "[PERSON_NAME]"
type input "[PERSON_NAME]"
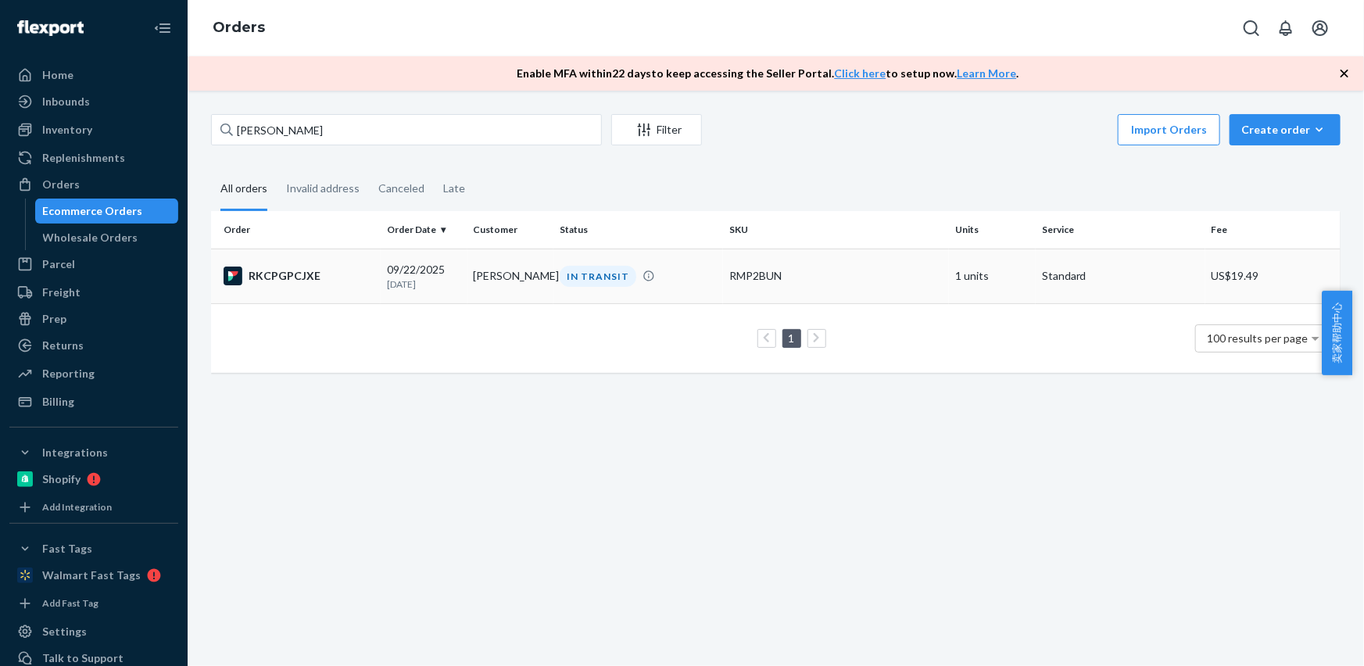
click at [485, 266] on td "[PERSON_NAME]" at bounding box center [510, 275] width 87 height 55
